Goal: Navigation & Orientation: Find specific page/section

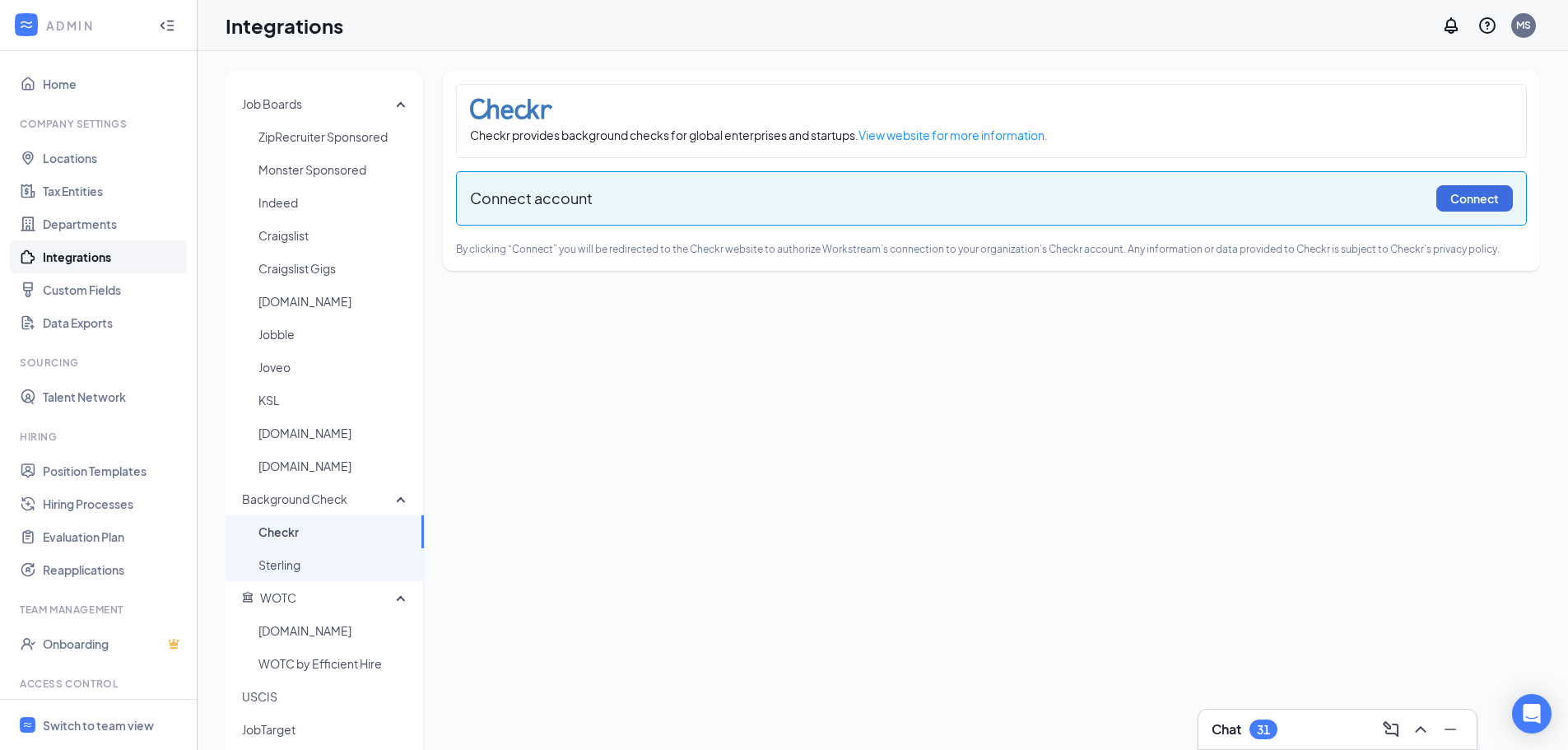
click at [302, 566] on span "Sterling" at bounding box center [335, 565] width 152 height 33
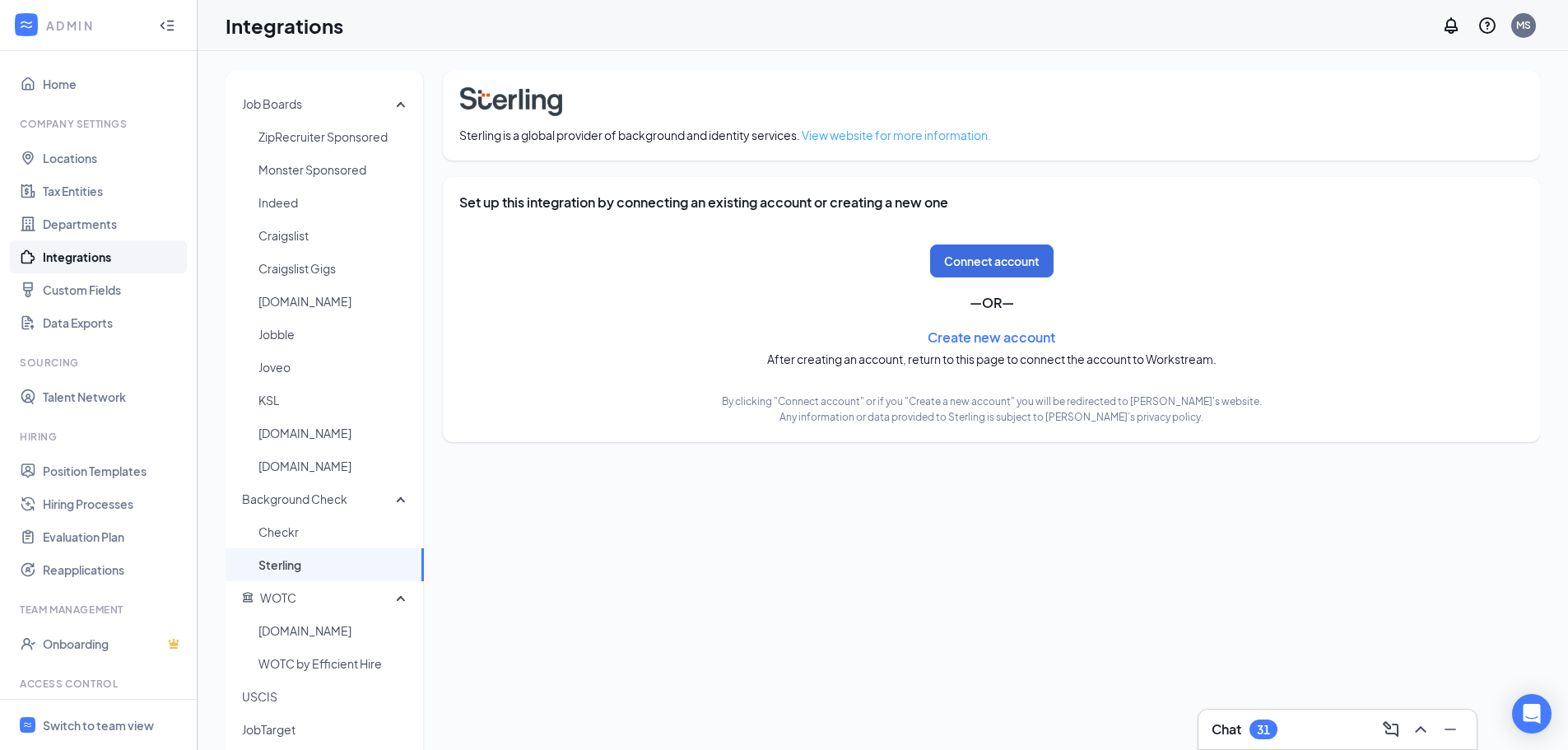
click at [931, 136] on link "View website for more information." at bounding box center [895, 136] width 189 height 15
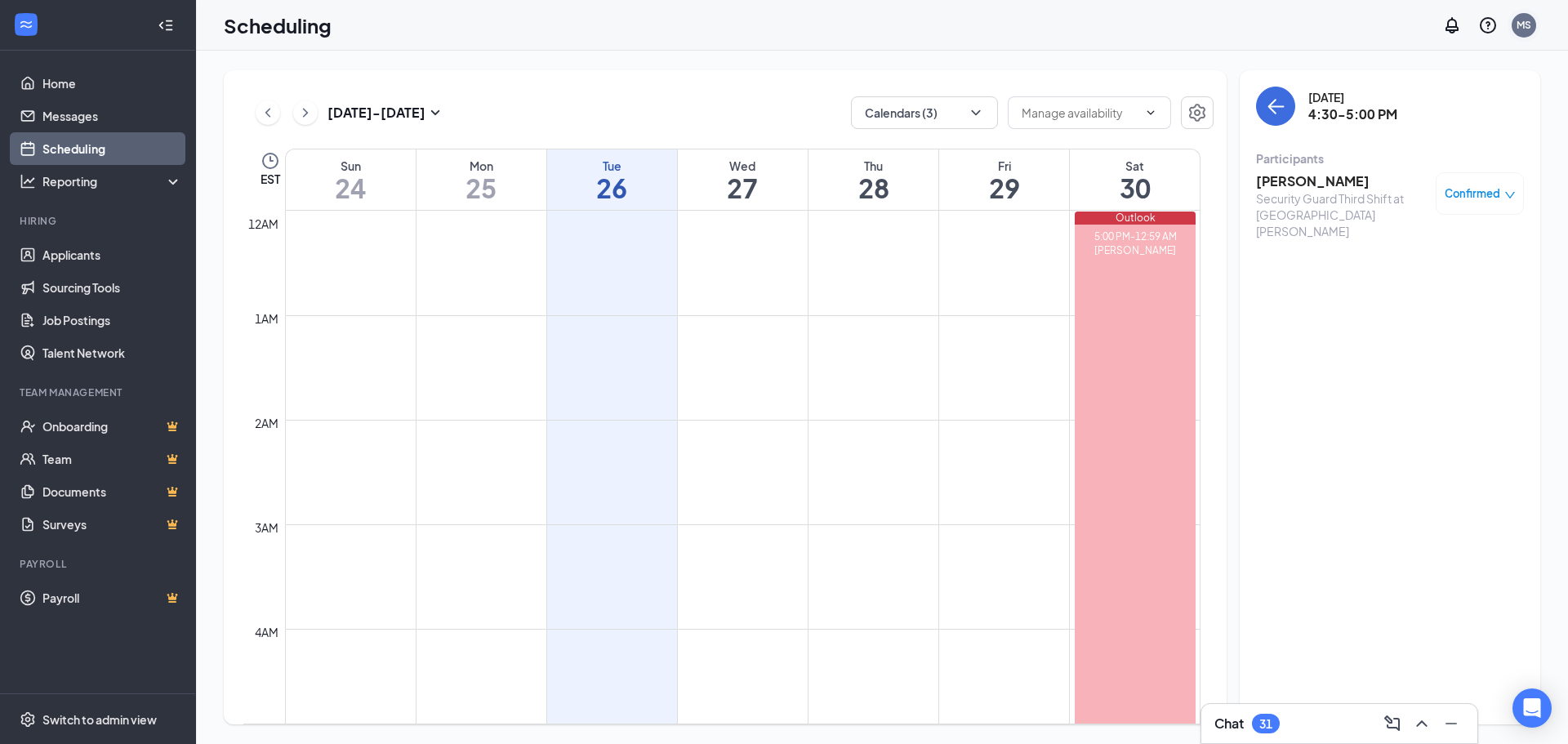
click at [1521, 23] on div "MS" at bounding box center [1524, 24] width 15 height 14
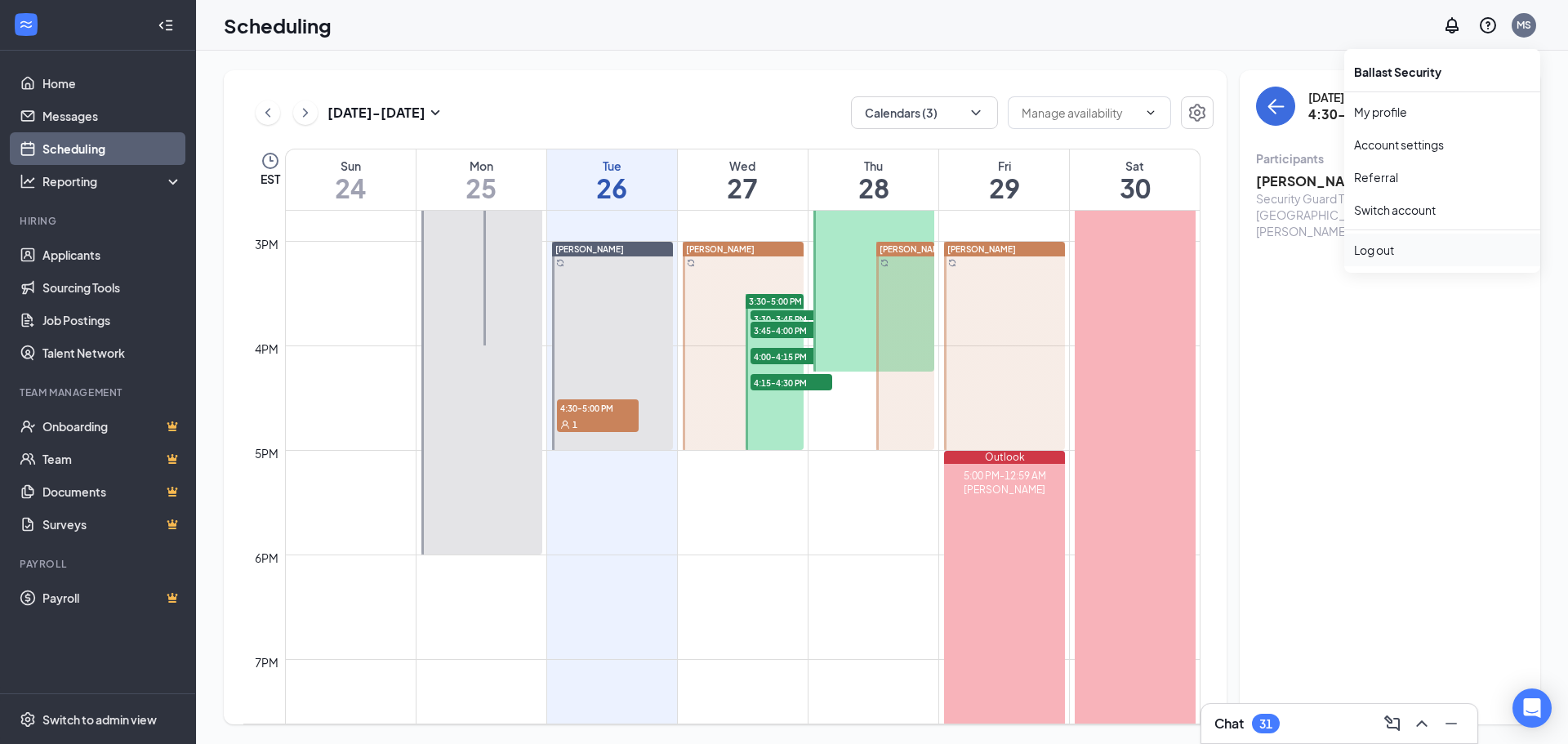
click at [1391, 250] on div "Log out" at bounding box center [1442, 250] width 176 height 17
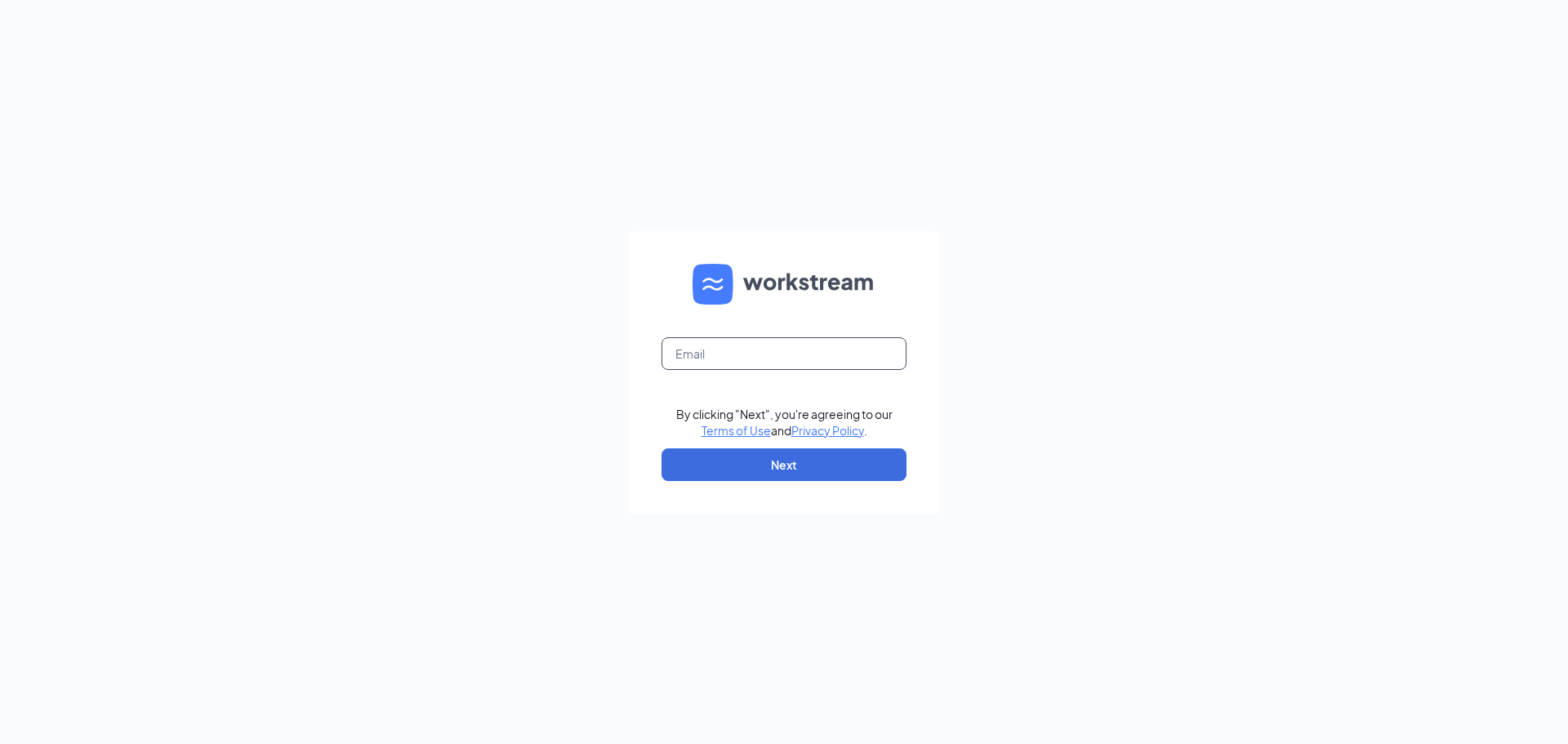
drag, startPoint x: 720, startPoint y: 369, endPoint x: 725, endPoint y: 359, distance: 11.2
click at [720, 369] on input "text" at bounding box center [784, 353] width 245 height 33
type input "[EMAIL_ADDRESS][DOMAIN_NAME]"
click at [755, 472] on button "Next" at bounding box center [784, 464] width 245 height 33
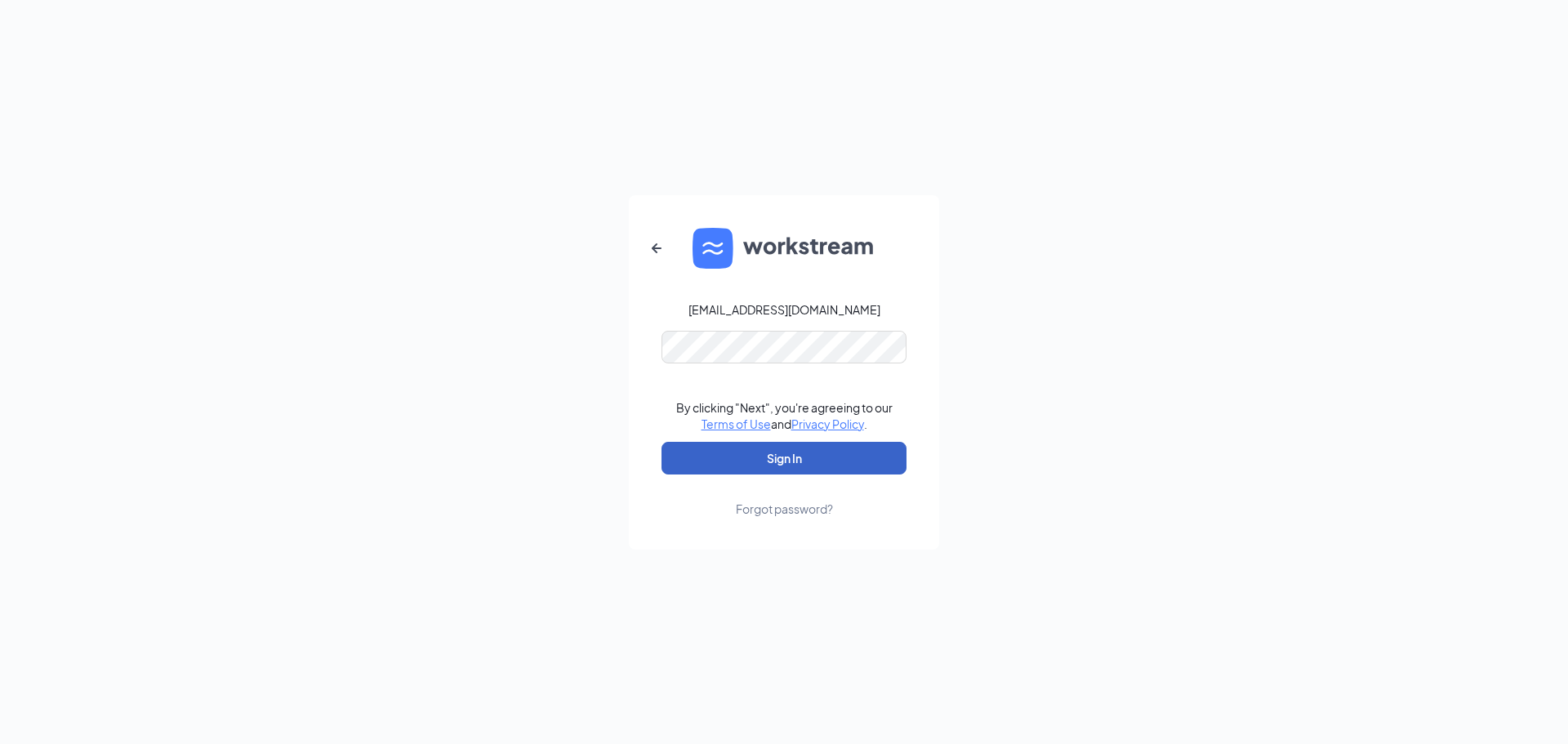
click at [750, 461] on button "Sign In" at bounding box center [784, 457] width 245 height 33
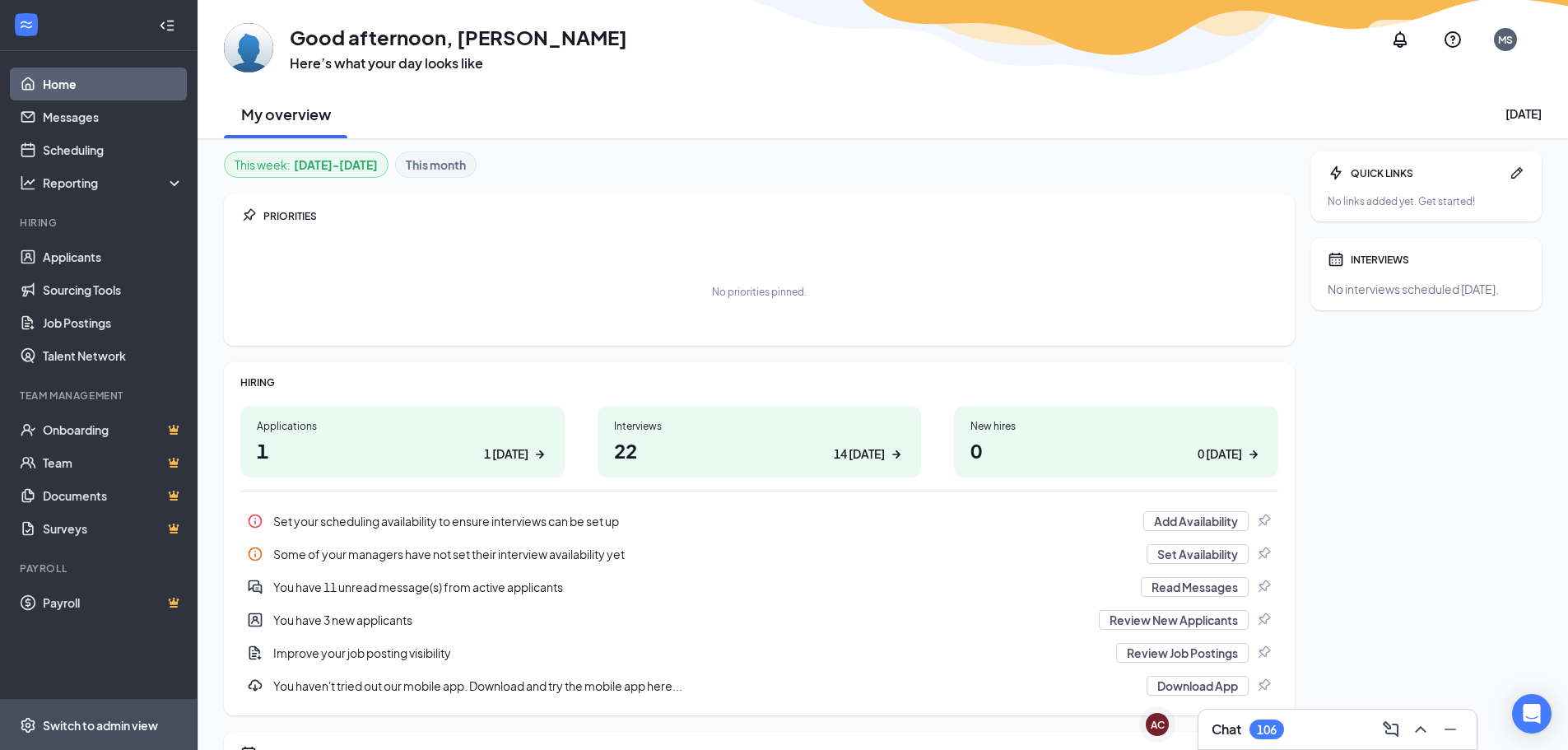
click at [75, 720] on div "Switch to admin view" at bounding box center [101, 726] width 116 height 17
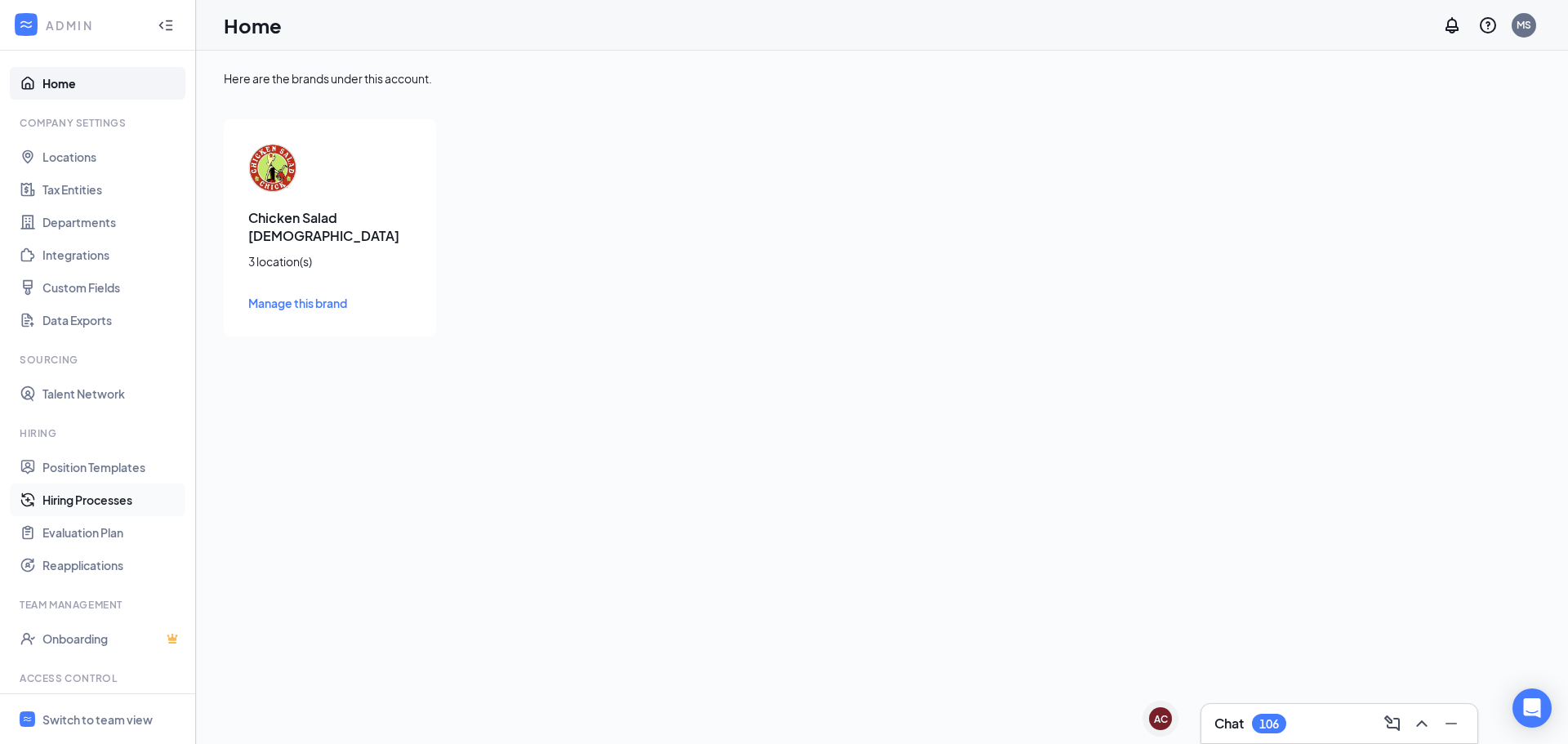
click at [82, 502] on link "Hiring Processes" at bounding box center [113, 499] width 140 height 33
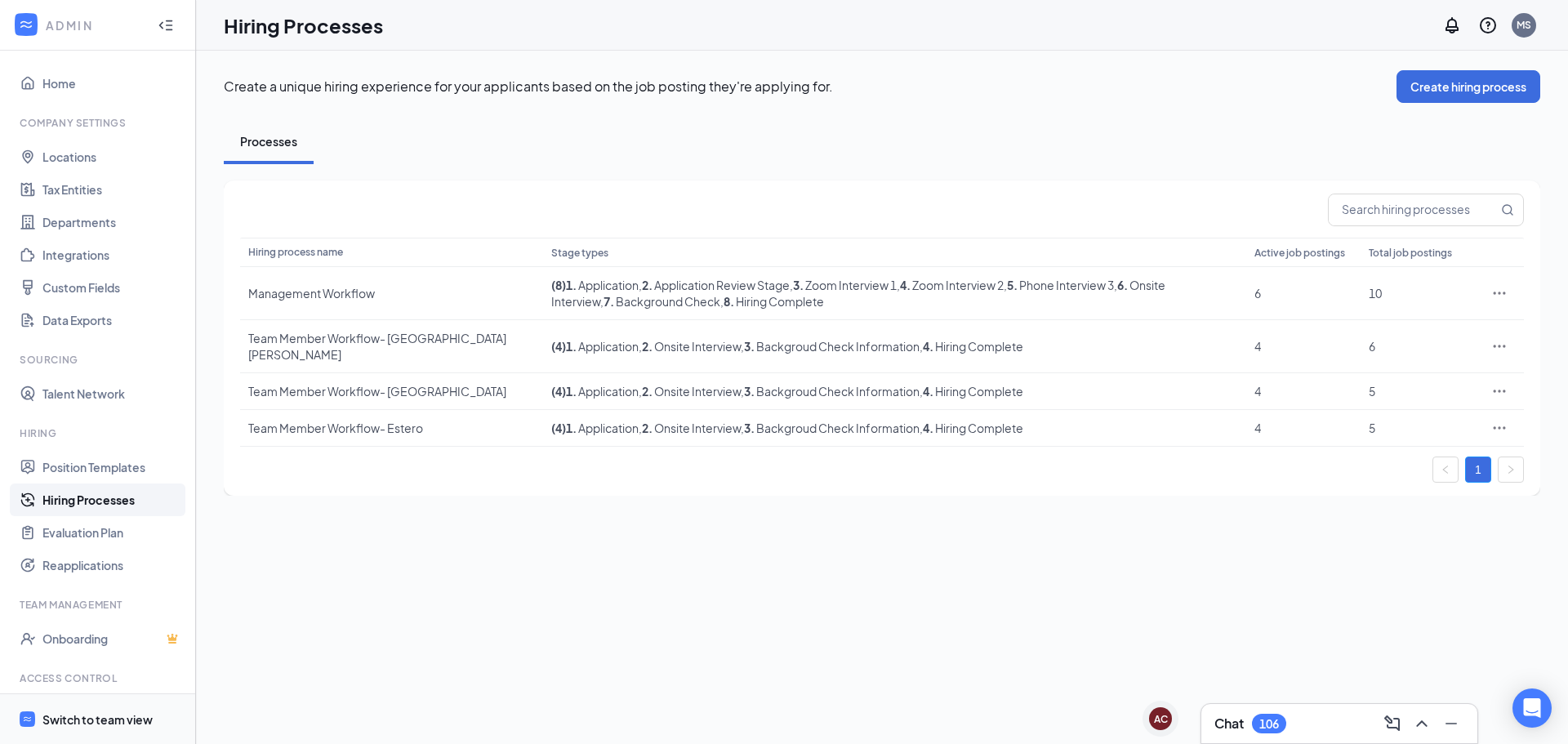
click at [75, 716] on div "Switch to team view" at bounding box center [98, 720] width 110 height 17
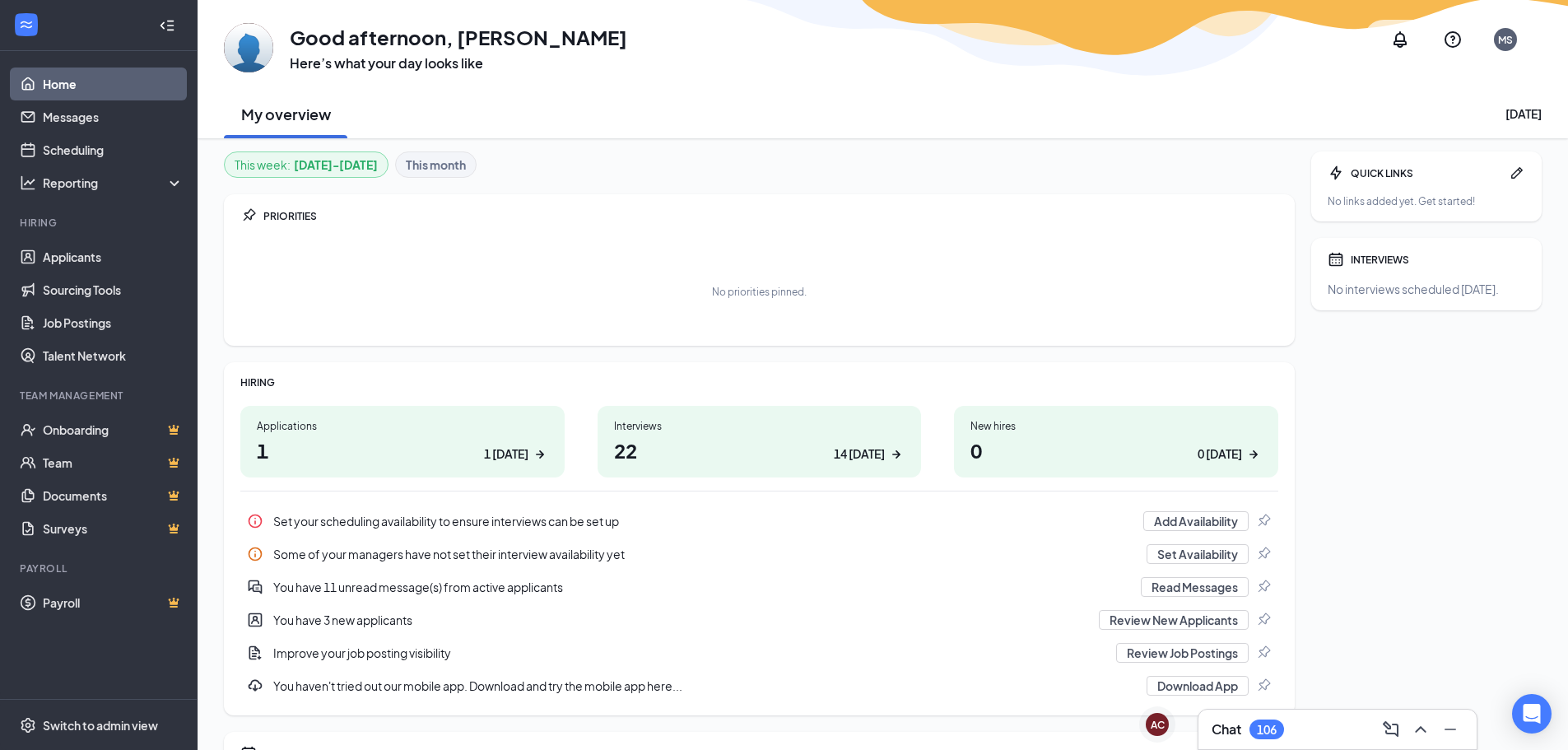
click at [1235, 734] on h3 "Chat" at bounding box center [1227, 729] width 30 height 18
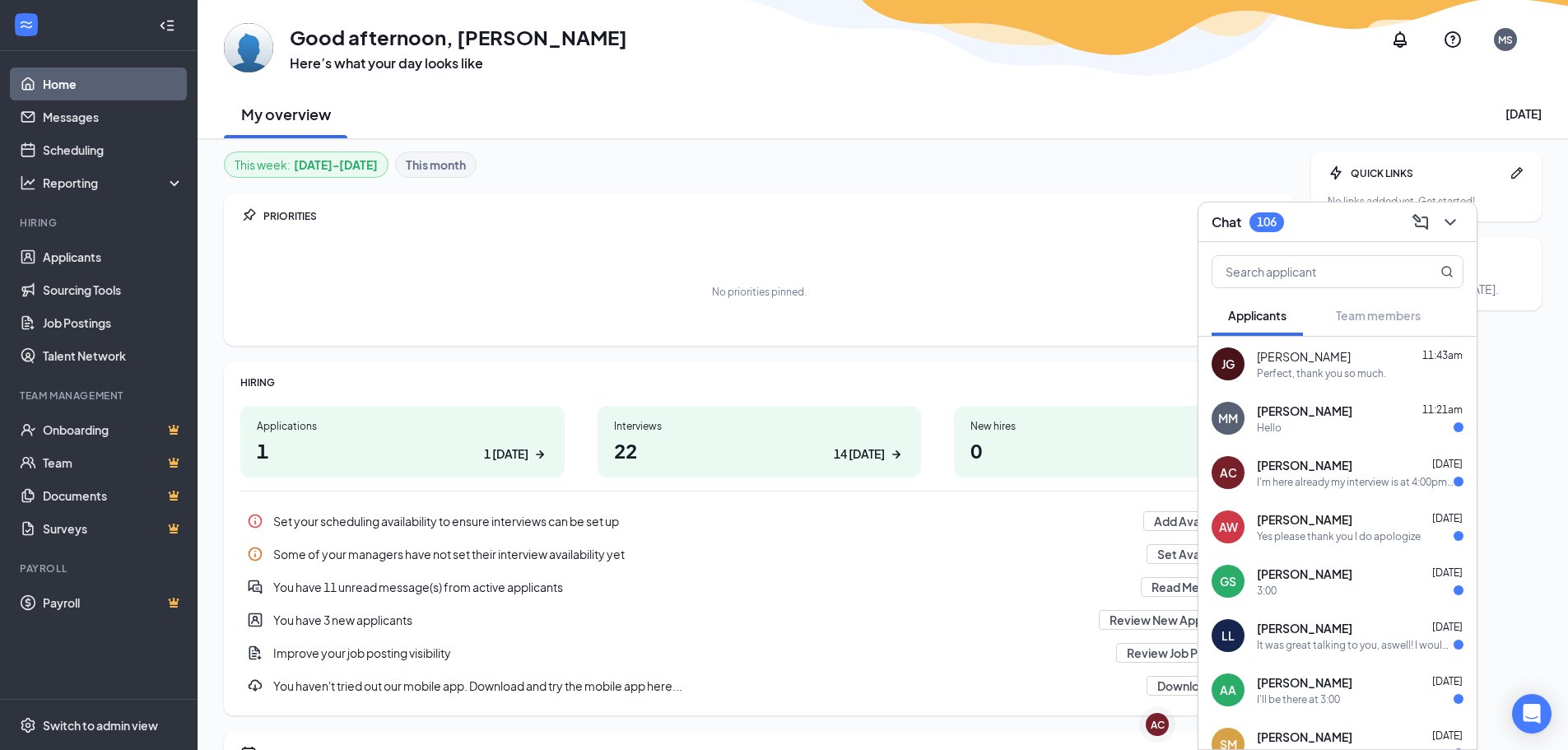
click at [1309, 371] on div "Perfect, thank you so much." at bounding box center [1321, 373] width 129 height 14
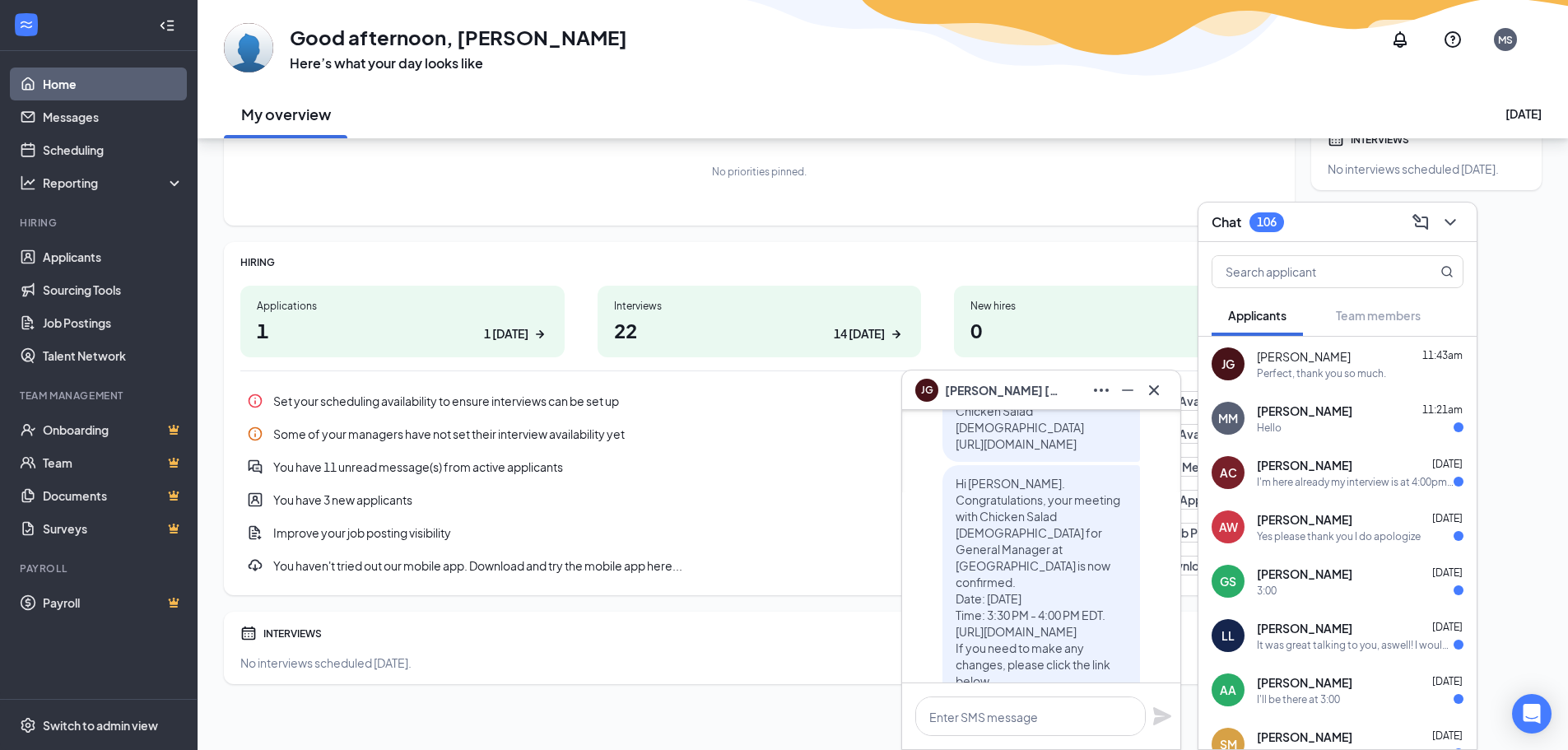
scroll to position [-494, 0]
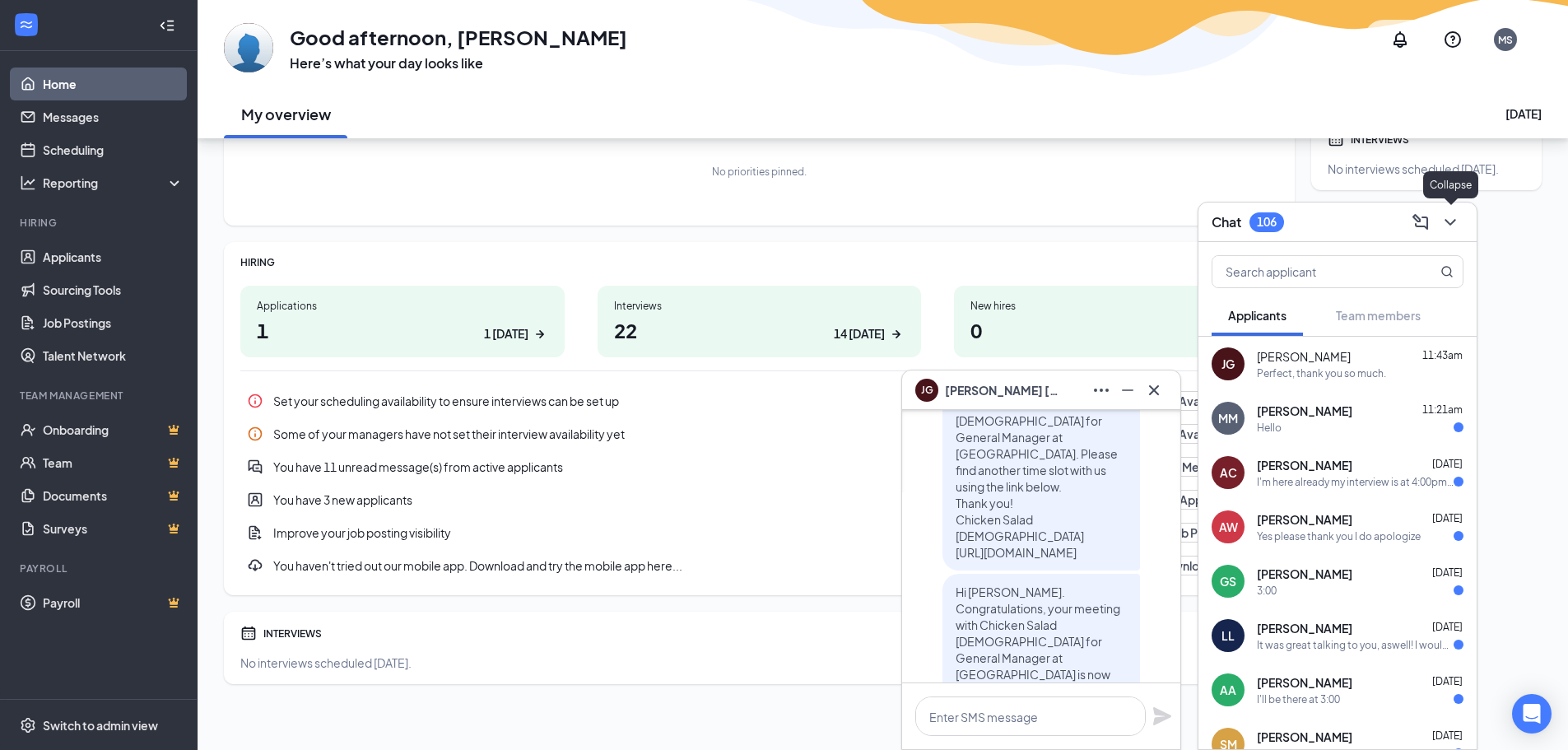
click at [1449, 222] on icon "ChevronDown" at bounding box center [1449, 222] width 10 height 7
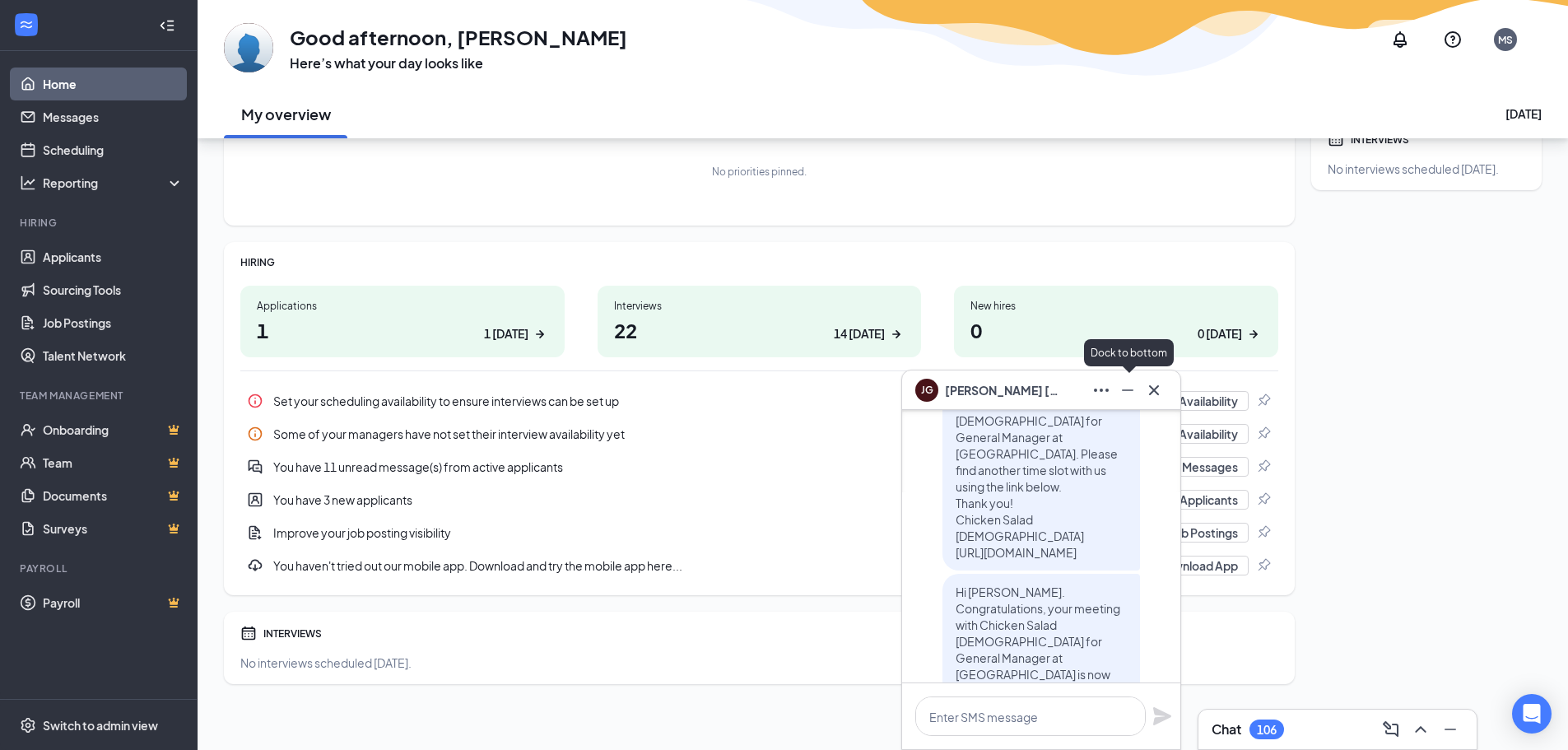
click at [1125, 392] on icon "Minimize" at bounding box center [1128, 390] width 20 height 20
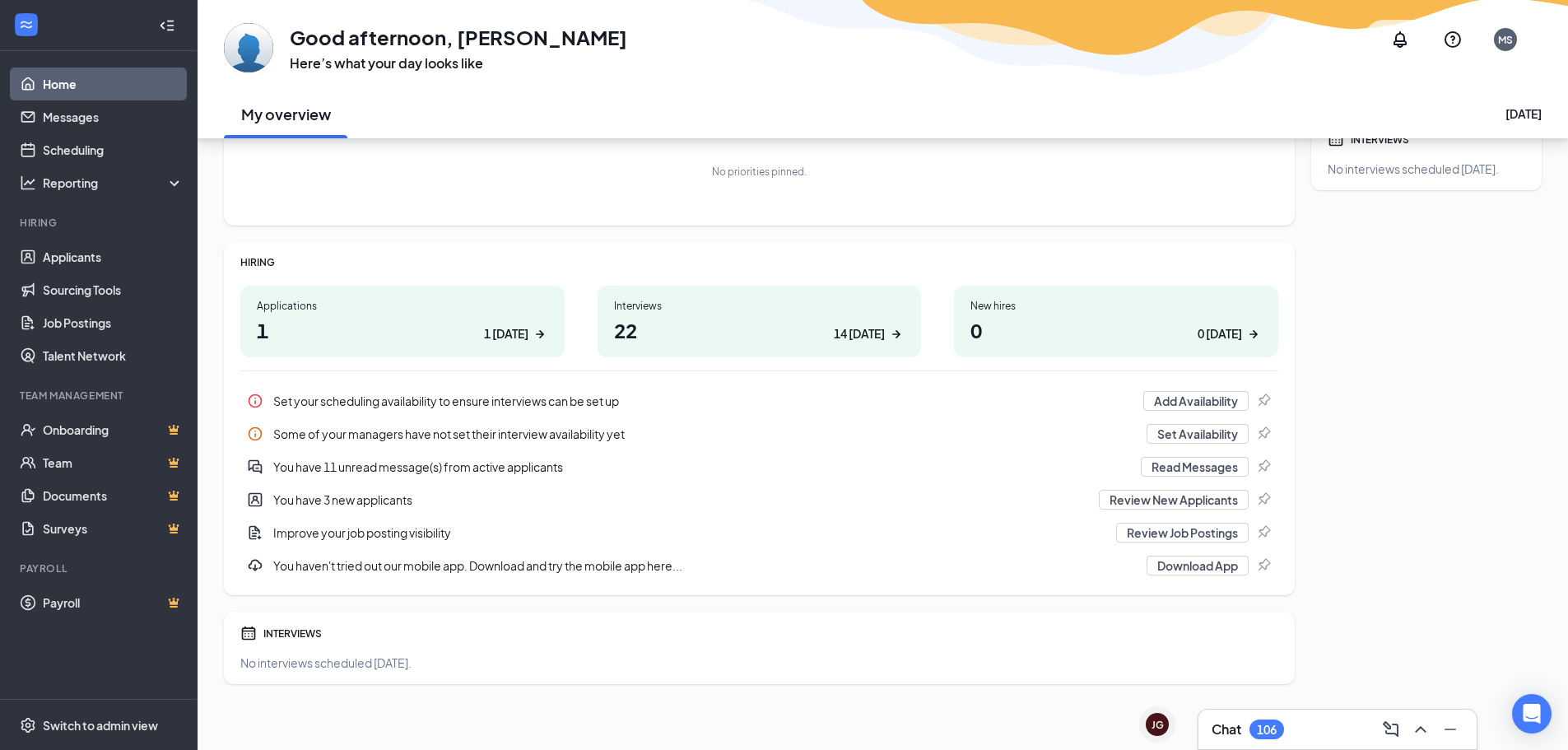
scroll to position [0, 0]
click at [95, 326] on link "Job Postings" at bounding box center [114, 323] width 141 height 33
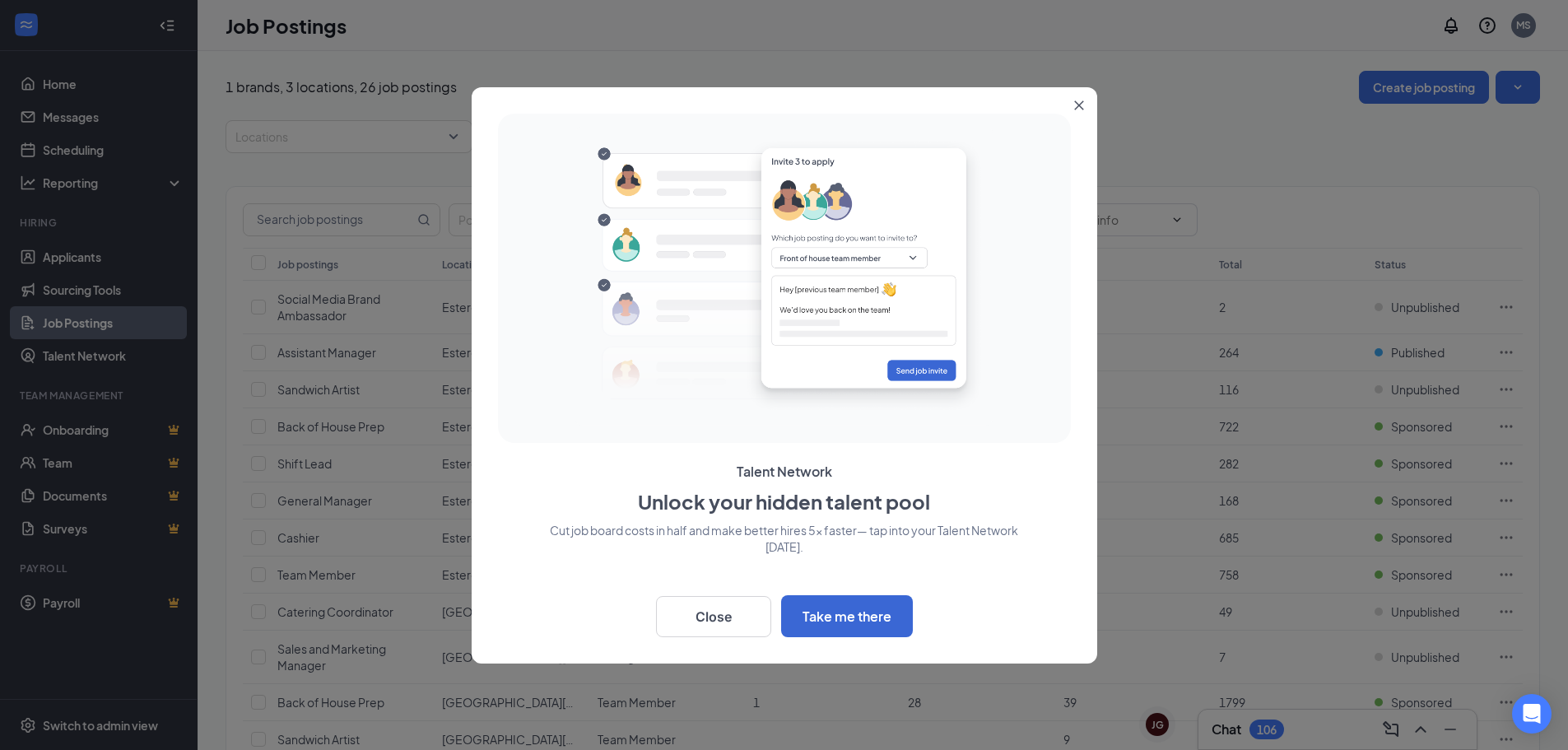
click at [1084, 104] on icon "Close" at bounding box center [1079, 105] width 10 height 10
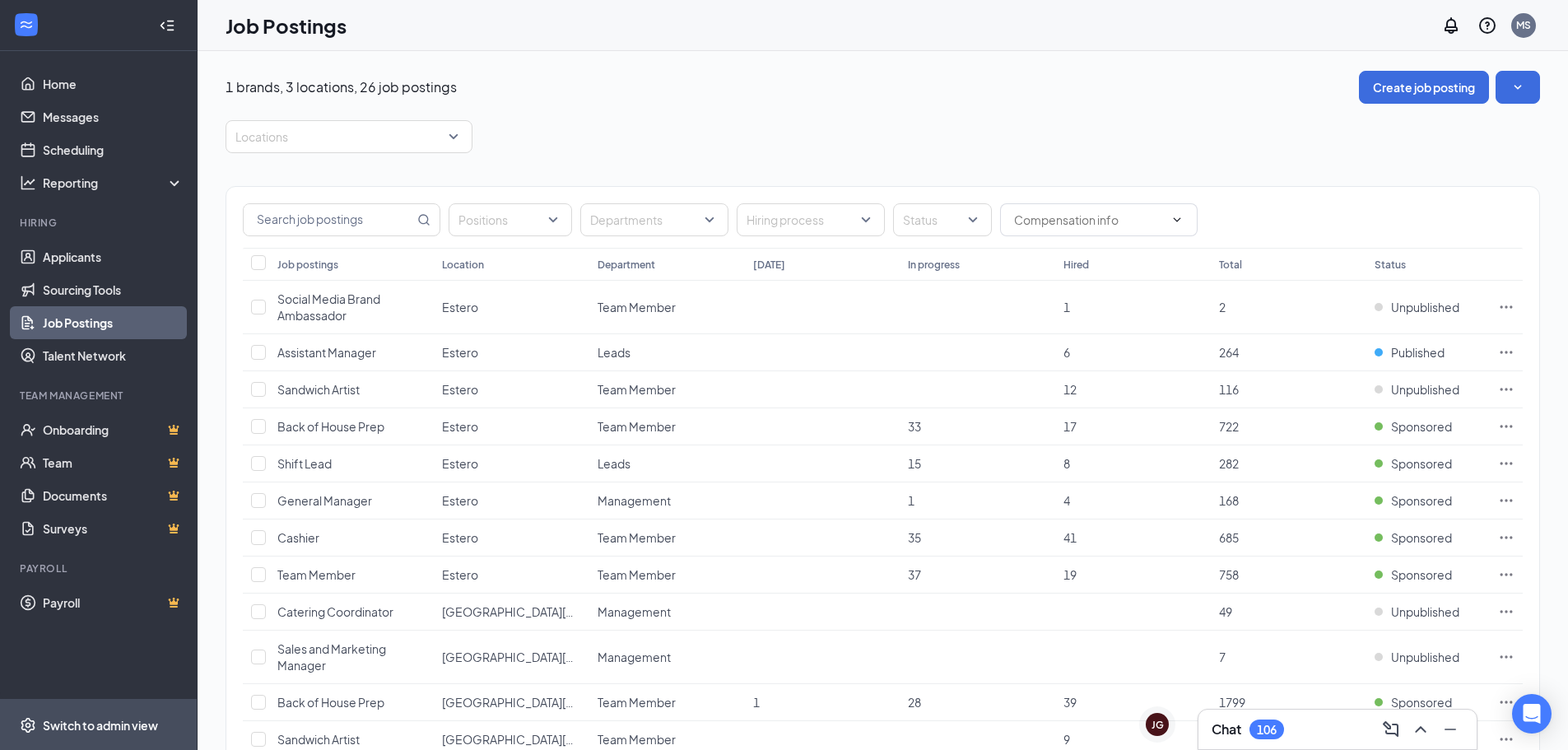
click at [112, 736] on span "Switch to admin view" at bounding box center [114, 725] width 141 height 50
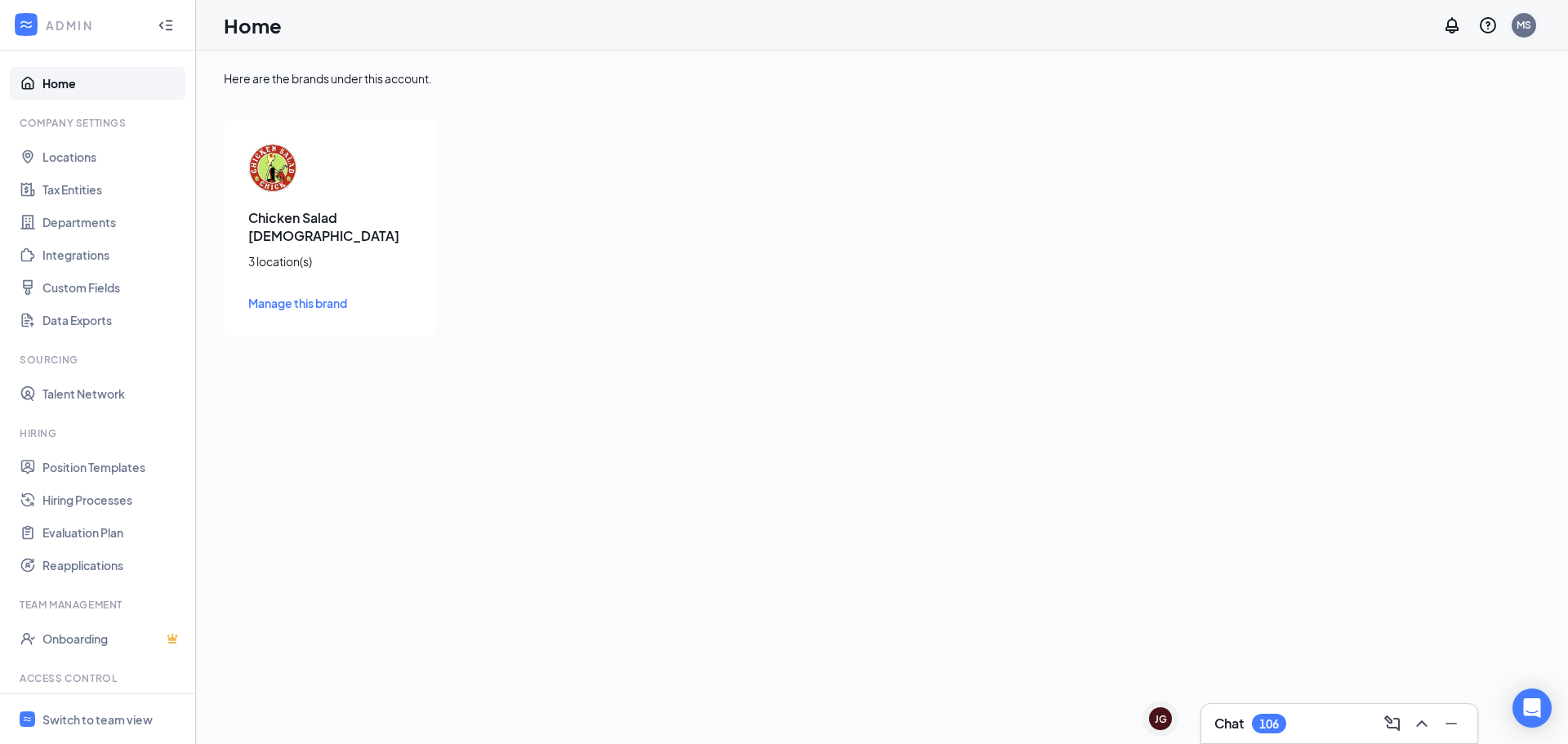
click at [1519, 33] on div "MS" at bounding box center [1524, 25] width 24 height 24
click at [55, 78] on link "Home" at bounding box center [113, 83] width 140 height 33
click at [33, 29] on icon "WorkstreamLogo" at bounding box center [26, 25] width 17 height 17
click at [112, 715] on div "Switch to team view" at bounding box center [98, 720] width 110 height 17
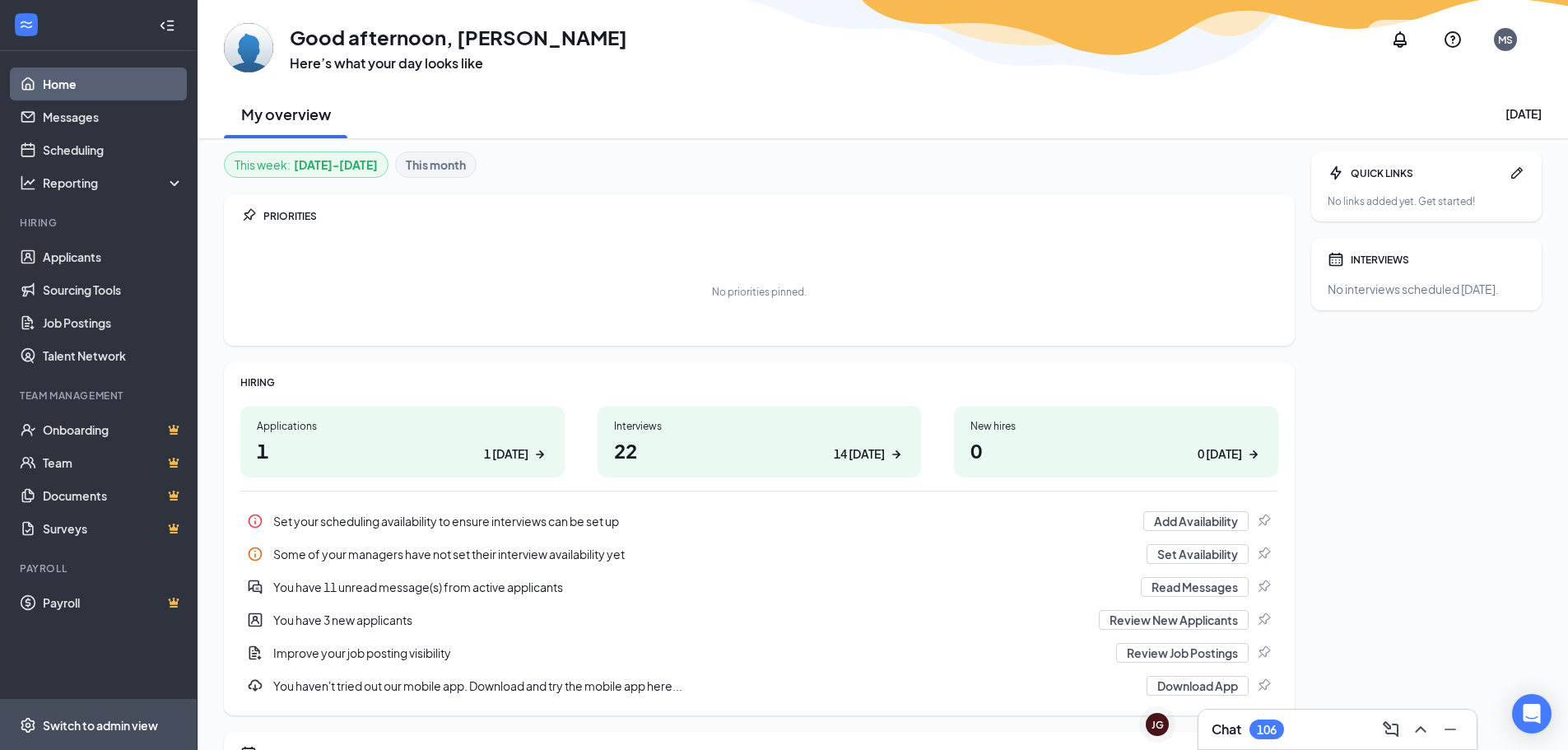
click at [119, 724] on div "Switch to admin view" at bounding box center [101, 726] width 116 height 17
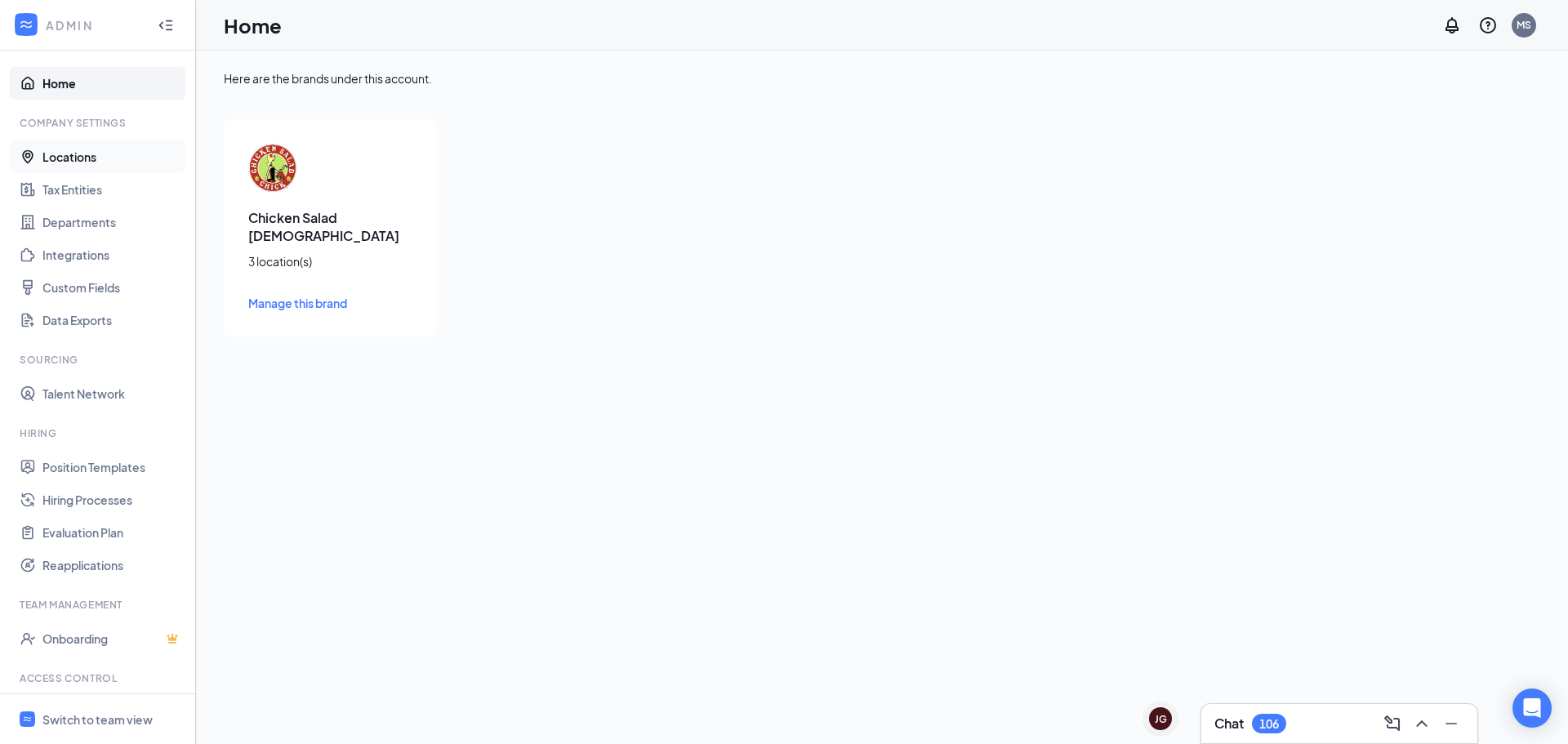
click at [88, 164] on link "Locations" at bounding box center [113, 157] width 140 height 33
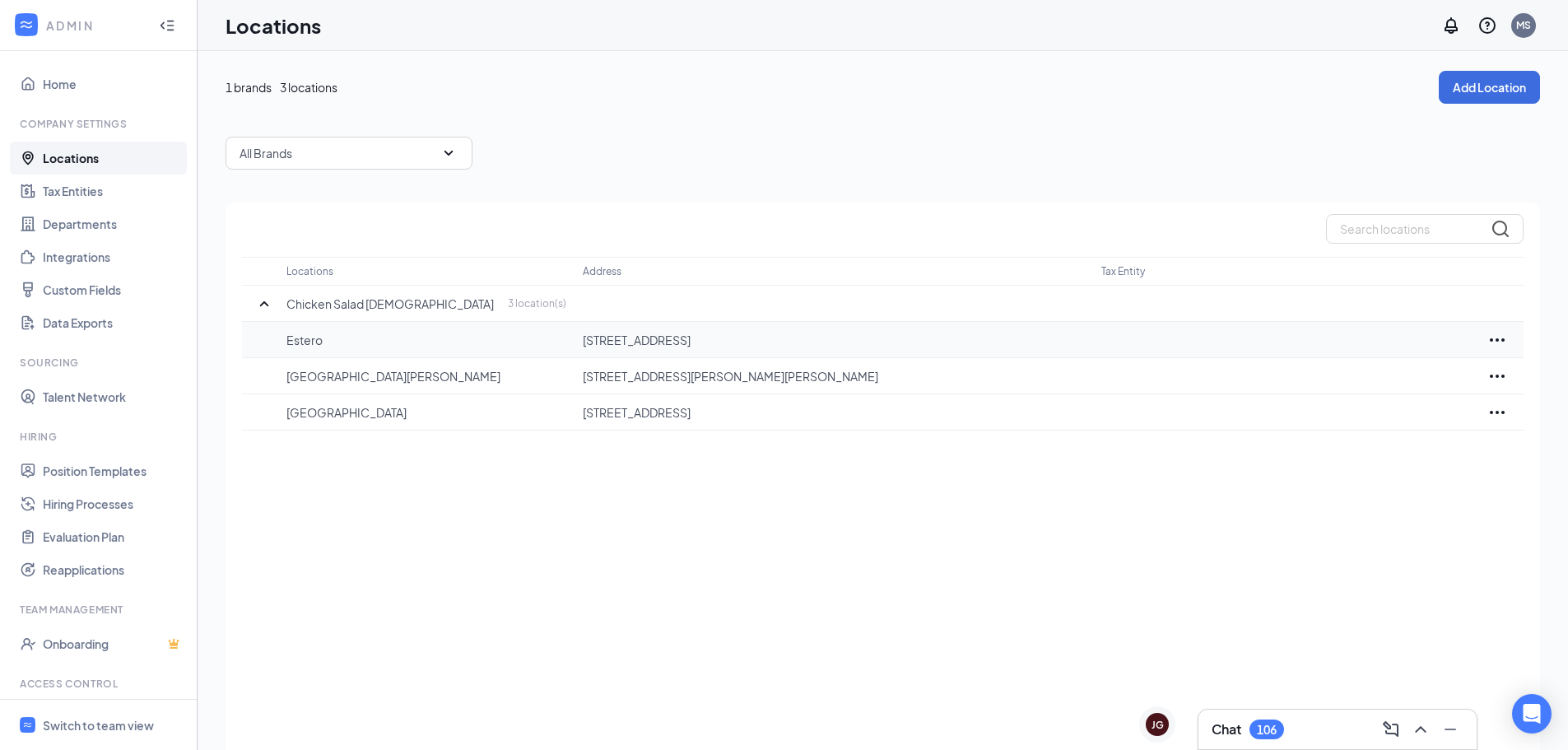
click at [1498, 338] on icon "Ellipses" at bounding box center [1497, 340] width 20 height 20
click at [1497, 338] on icon "Ellipses" at bounding box center [1497, 340] width 20 height 20
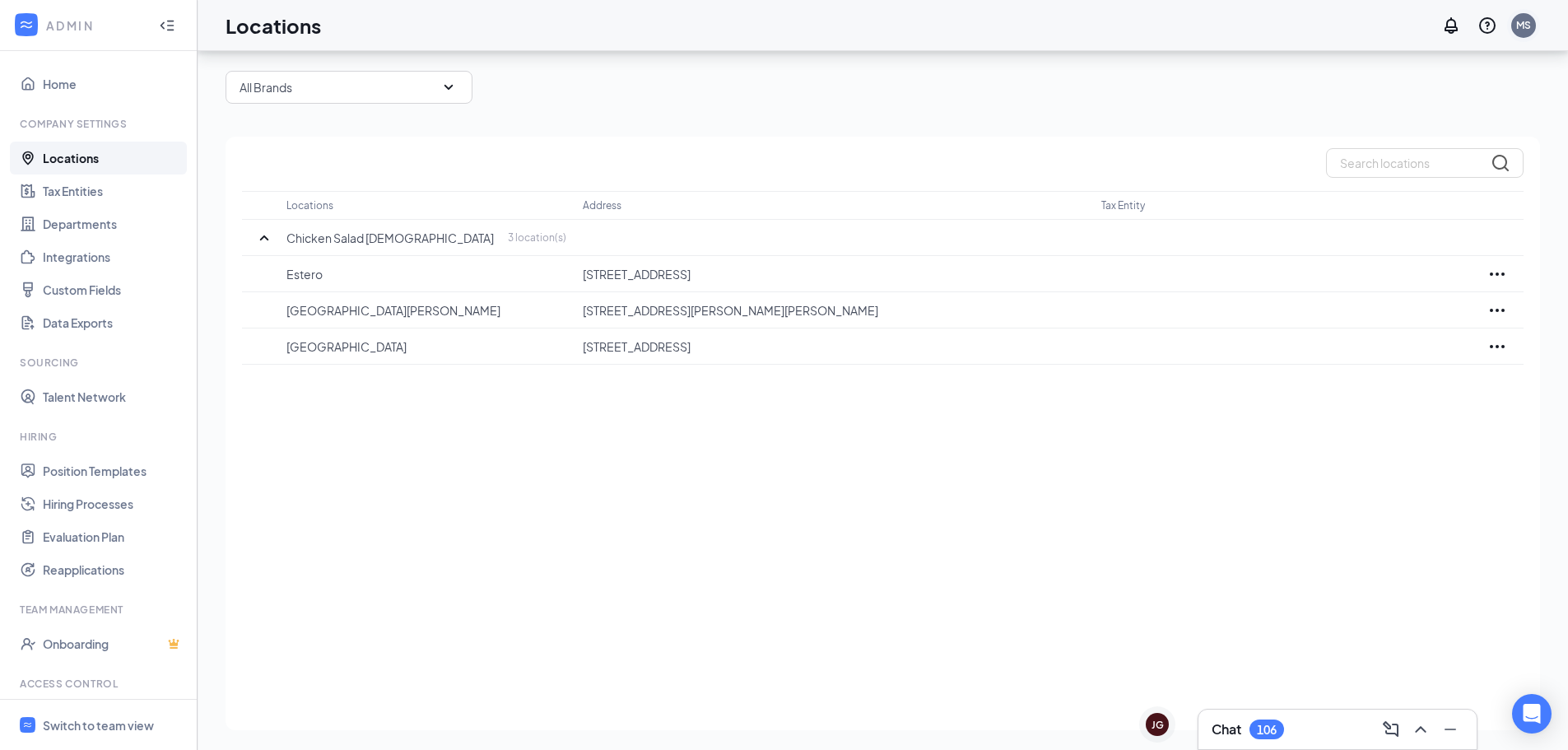
click at [1524, 35] on div "MS" at bounding box center [1524, 25] width 24 height 24
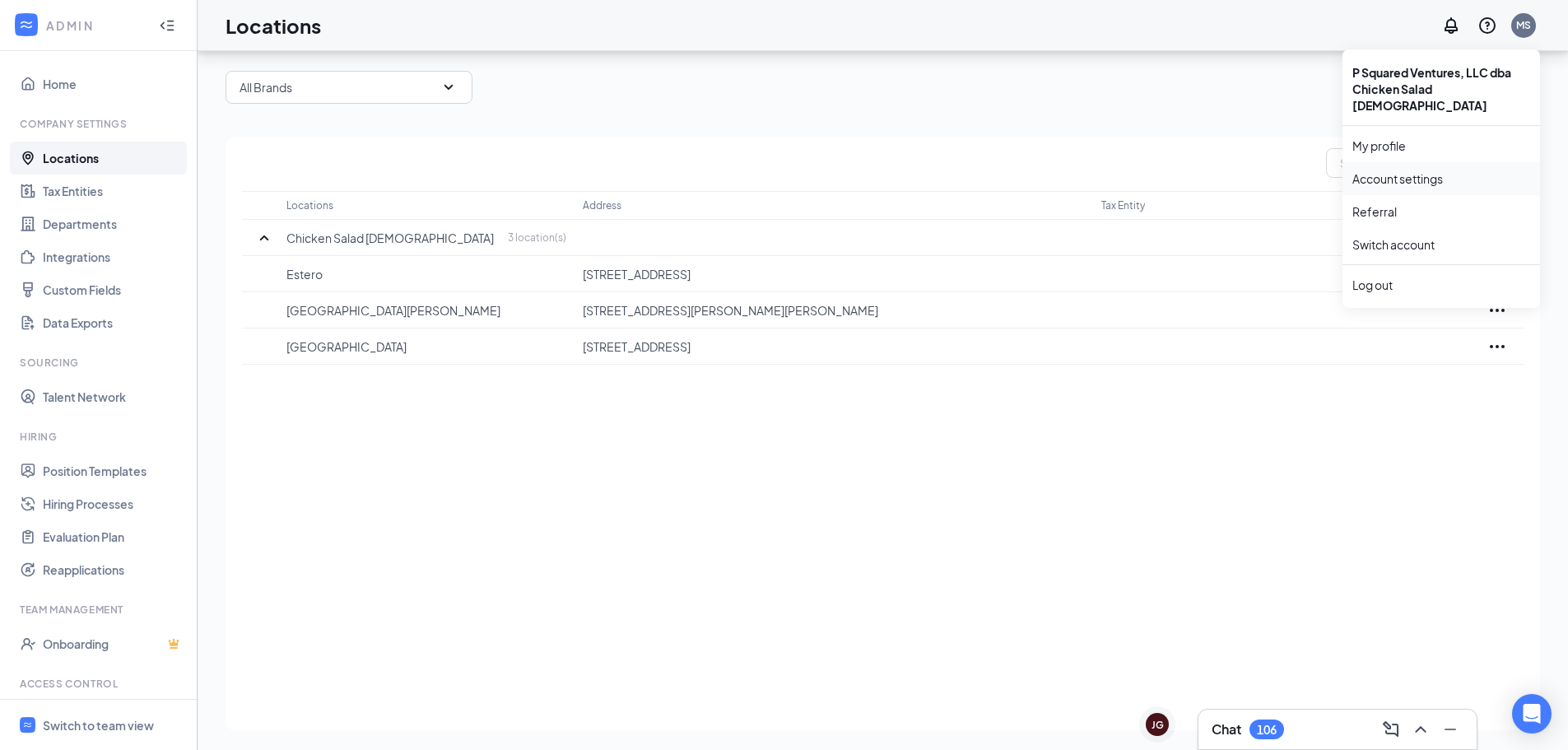
click at [1390, 170] on link "Account settings" at bounding box center [1441, 179] width 178 height 17
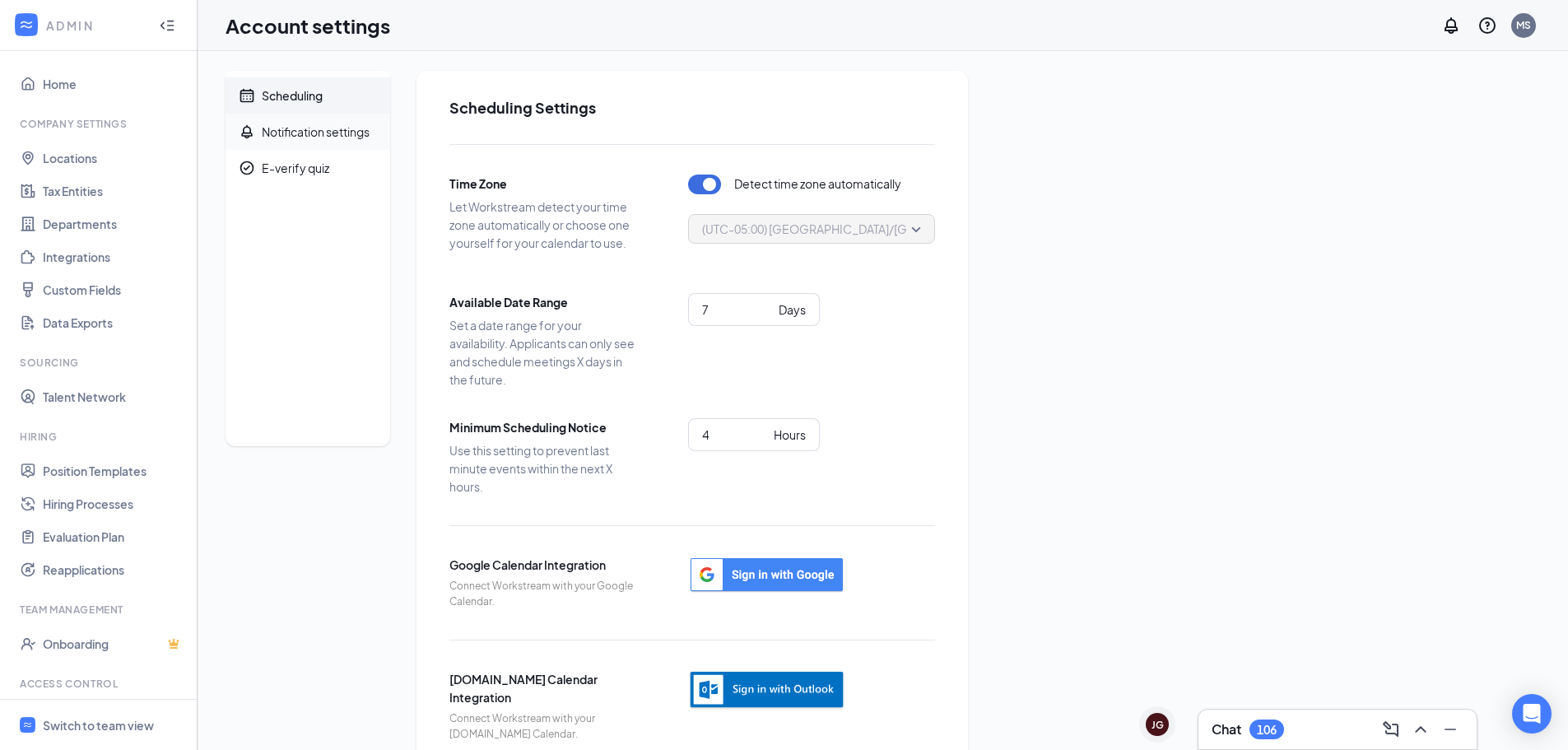
click at [336, 137] on div "Notification settings" at bounding box center [315, 132] width 108 height 17
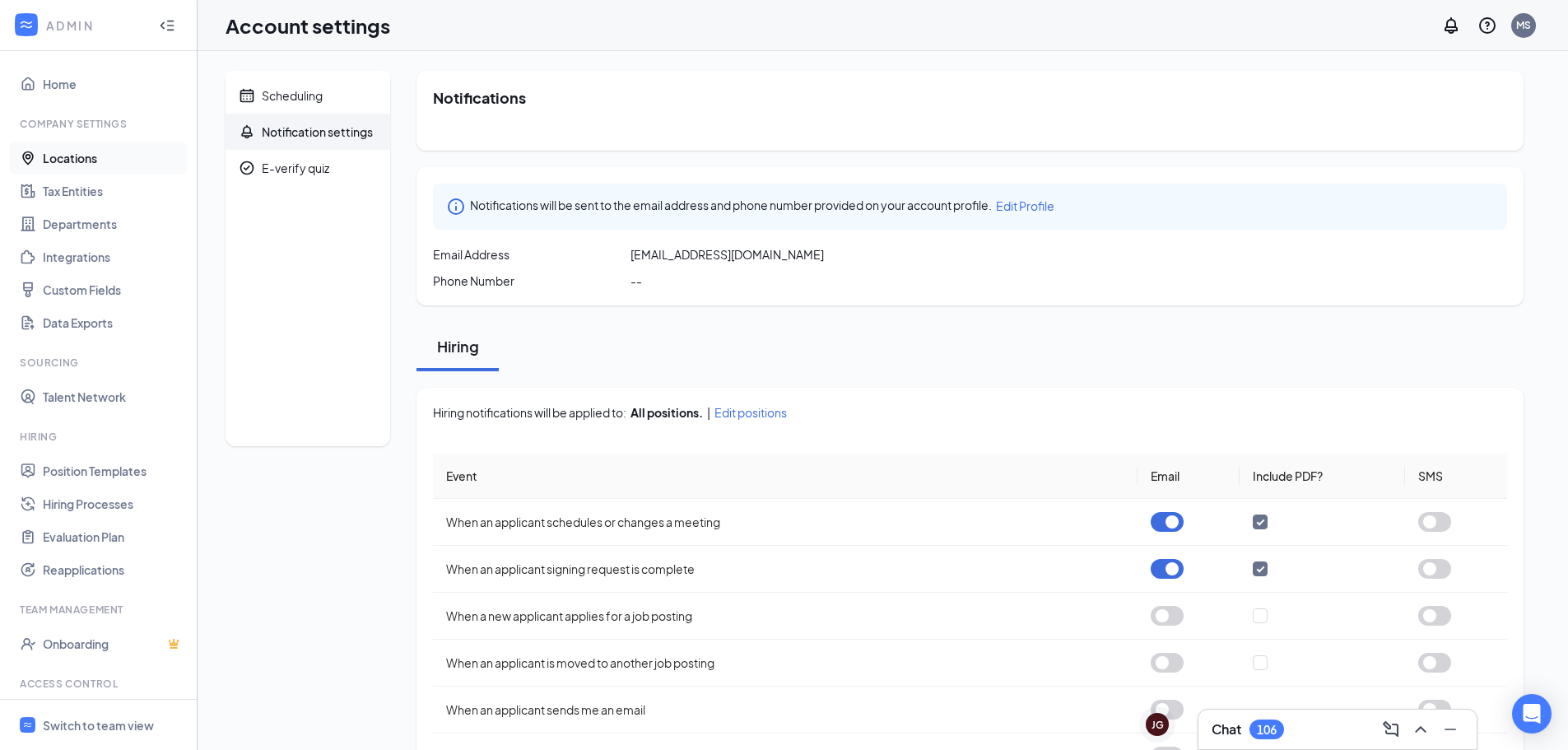
click at [96, 161] on link "Locations" at bounding box center [114, 158] width 141 height 33
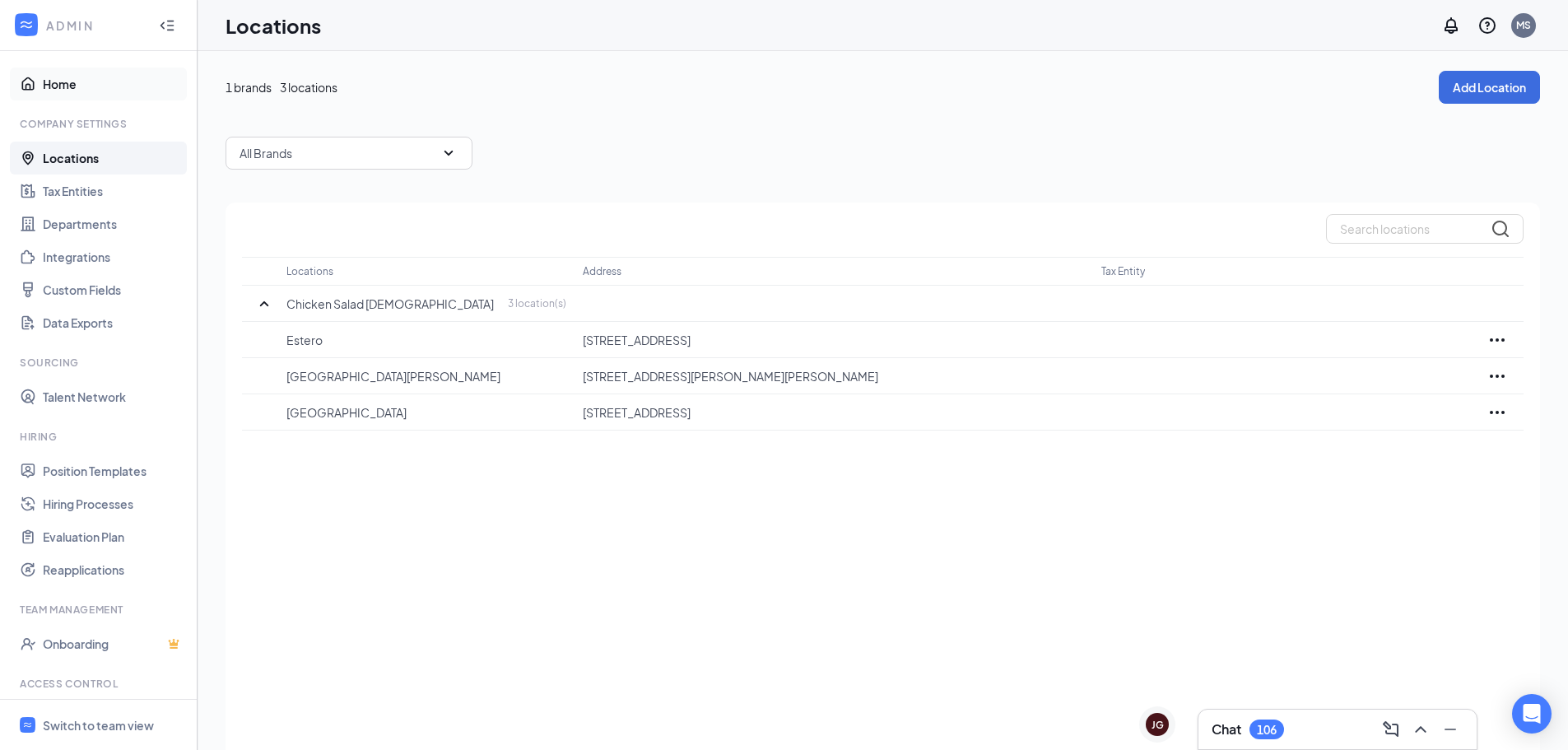
click at [67, 87] on link "Home" at bounding box center [114, 84] width 141 height 33
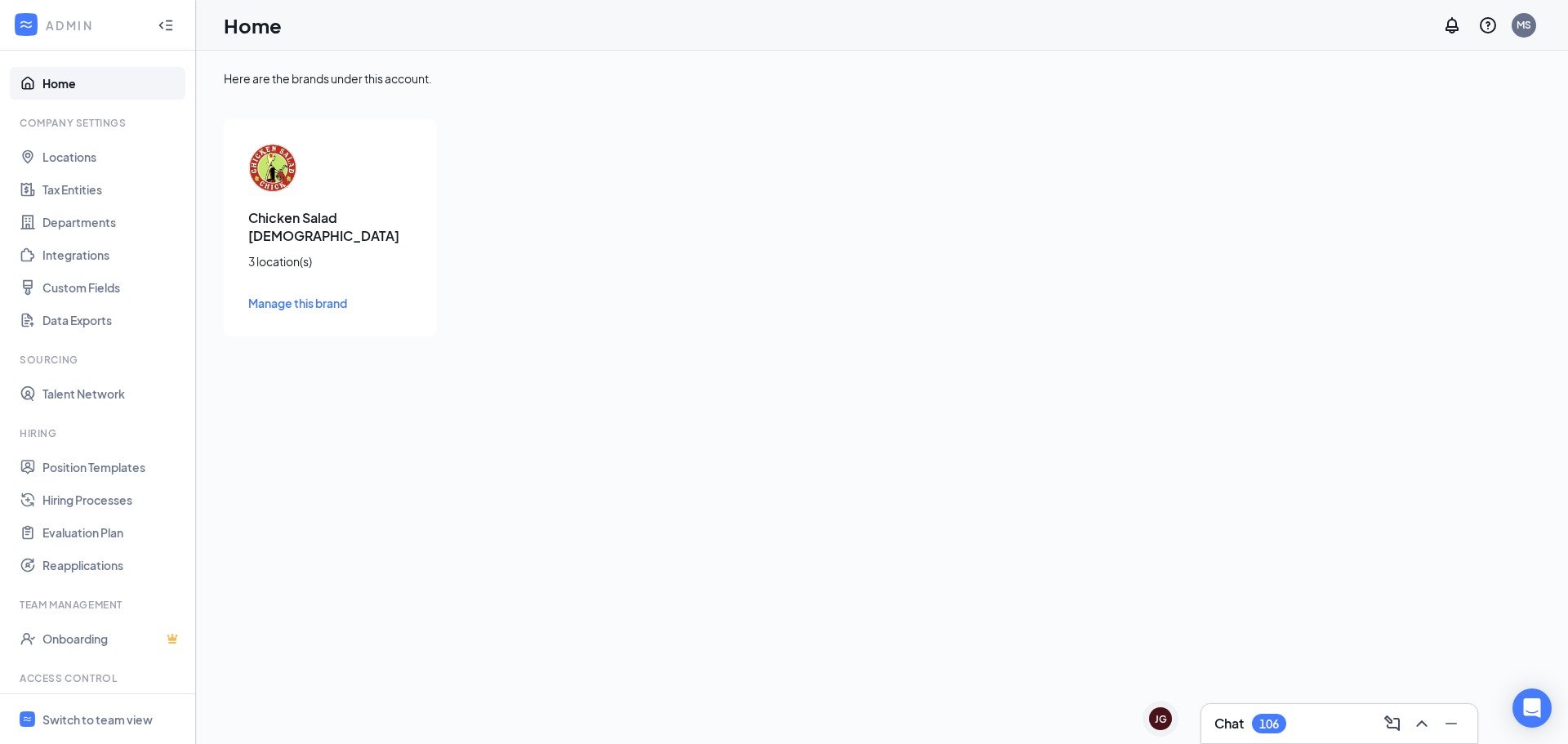
click at [335, 294] on link "Manage this brand" at bounding box center [329, 302] width 163 height 18
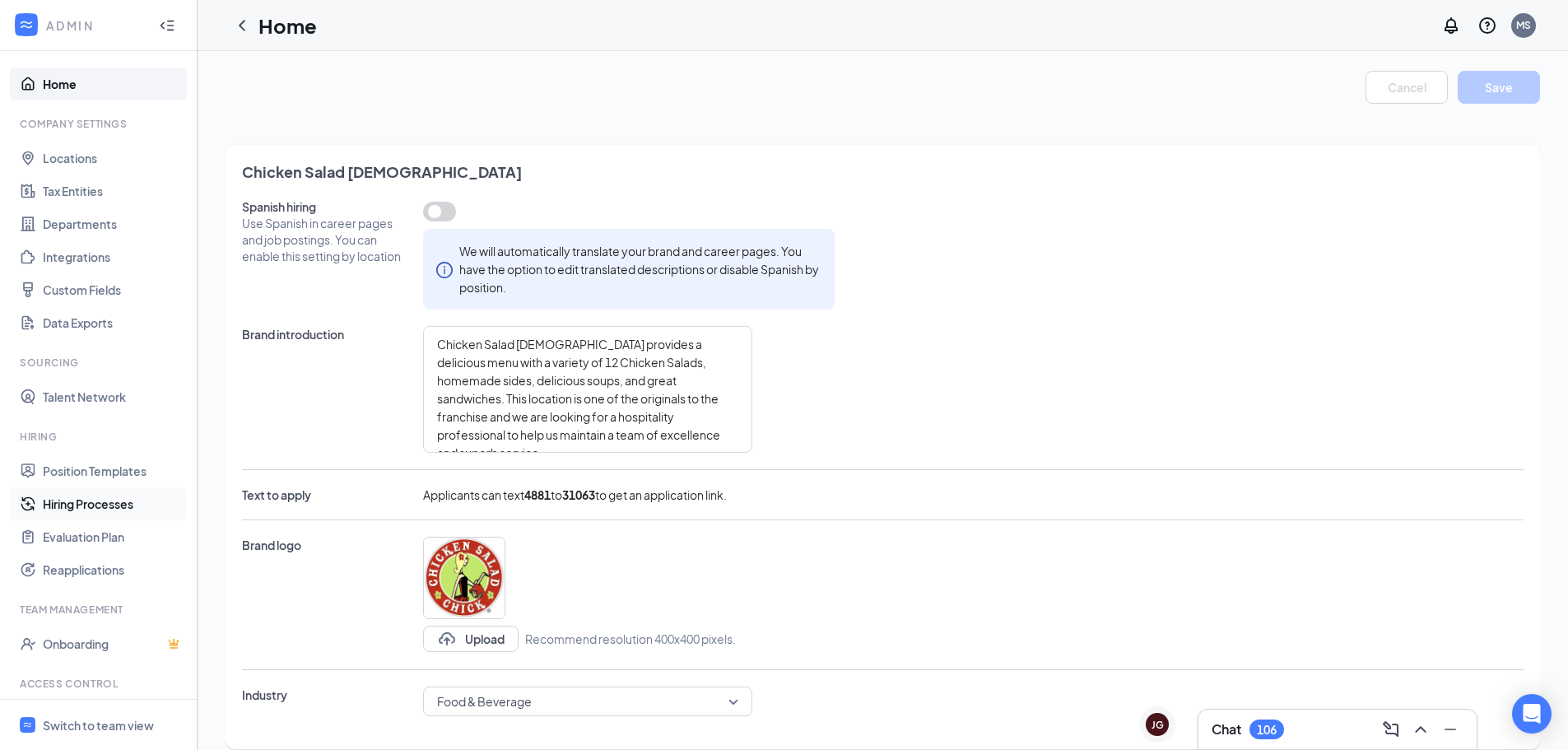
click at [85, 511] on link "Hiring Processes" at bounding box center [114, 503] width 141 height 33
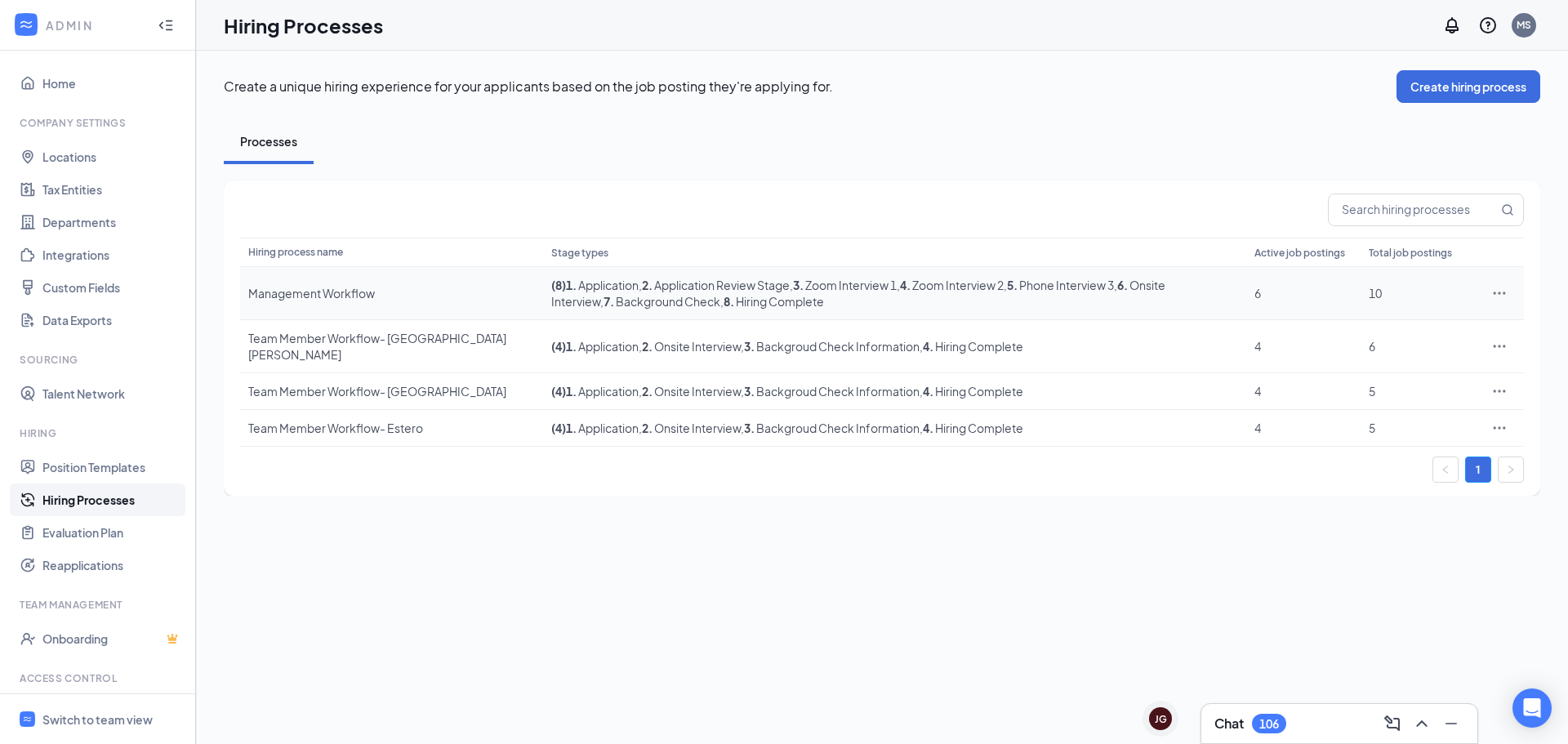
click at [1502, 293] on icon "Ellipses" at bounding box center [1500, 293] width 17 height 17
click at [1391, 402] on span "View job postings" at bounding box center [1401, 402] width 93 height 15
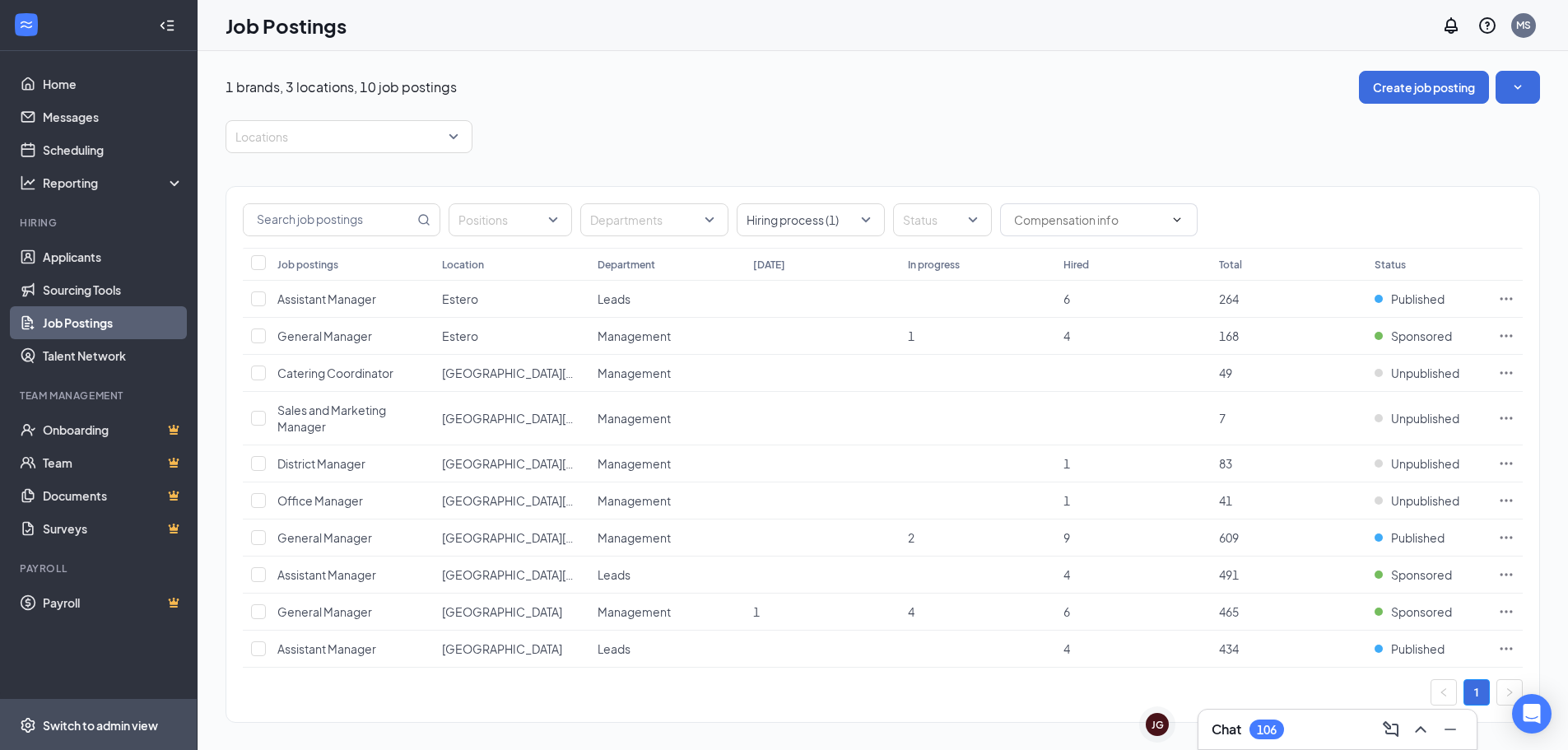
click at [94, 723] on div "Switch to admin view" at bounding box center [101, 726] width 116 height 17
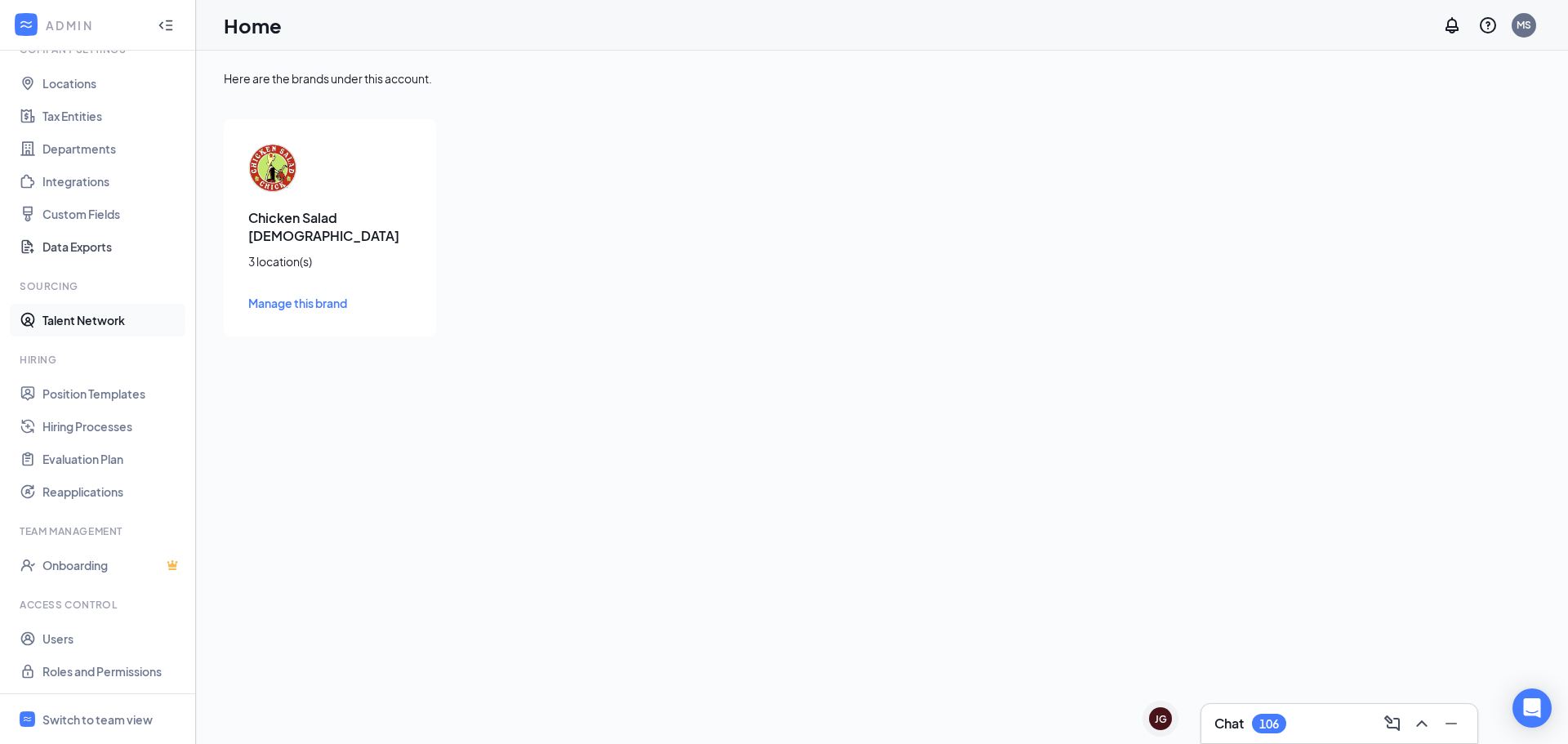
scroll to position [75, 0]
